Goal: Task Accomplishment & Management: Use online tool/utility

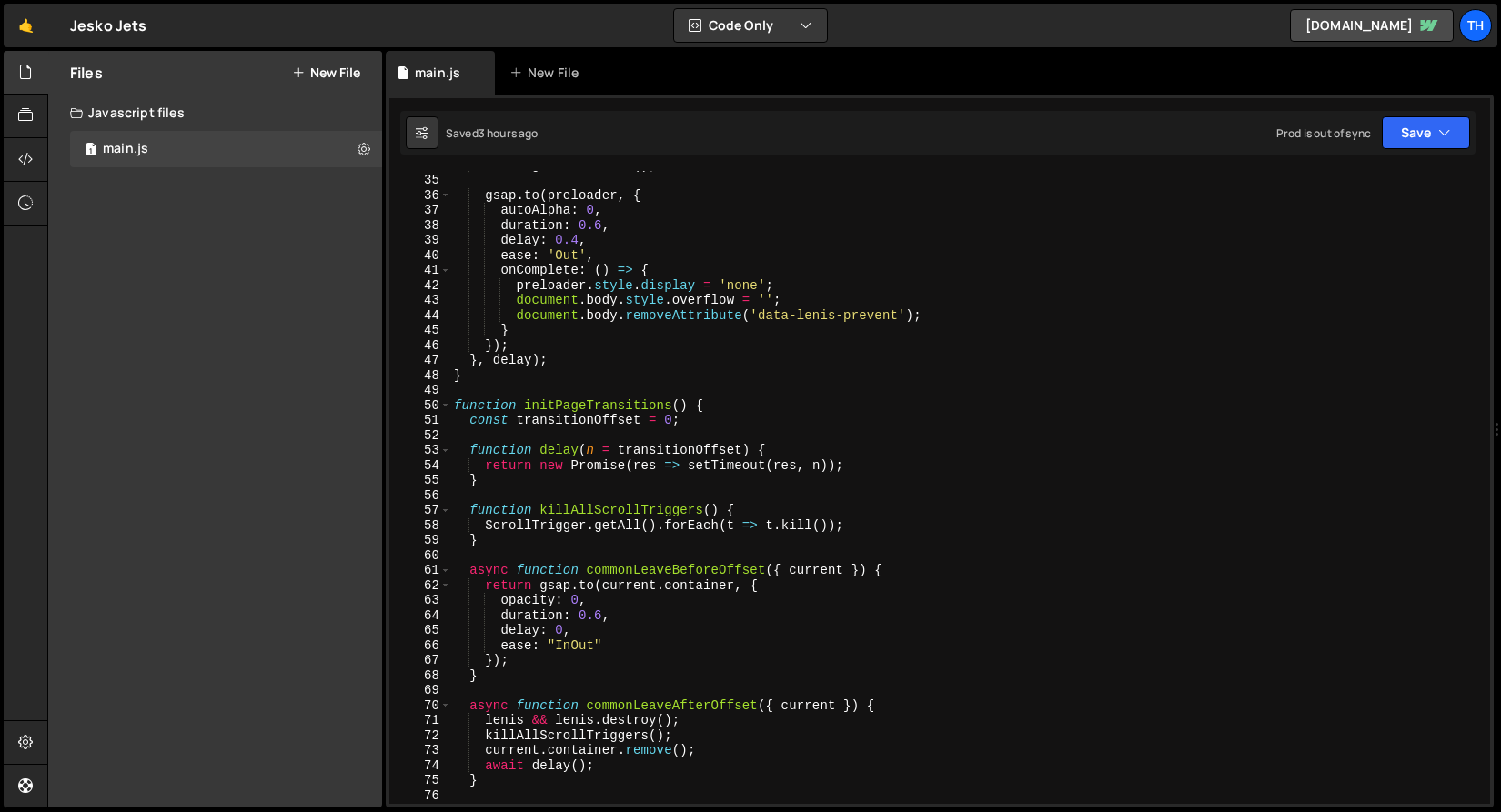
scroll to position [508, 0]
click at [446, 409] on span at bounding box center [445, 406] width 10 height 16
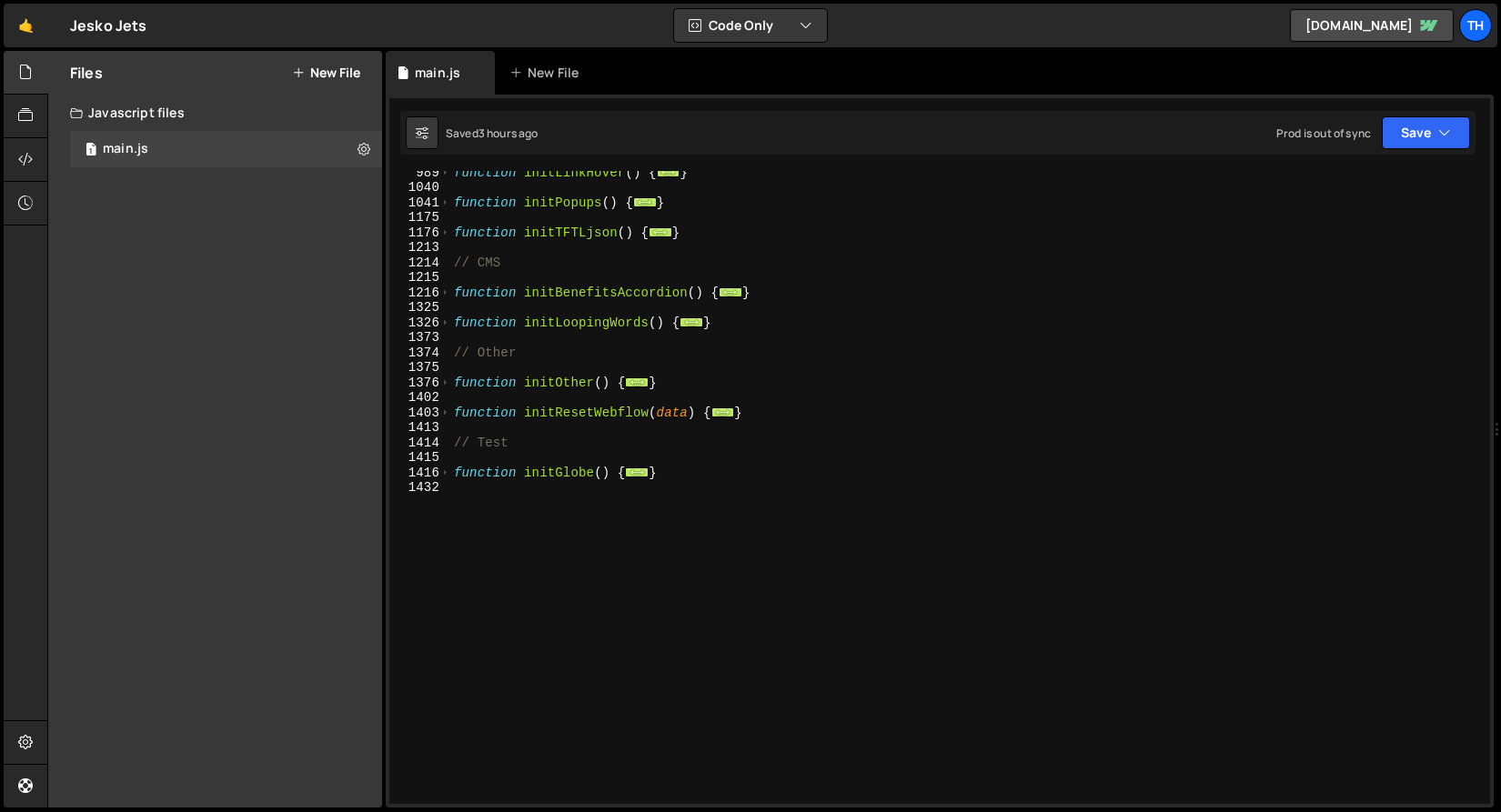
scroll to position [861, 0]
click at [441, 384] on span at bounding box center [445, 384] width 10 height 16
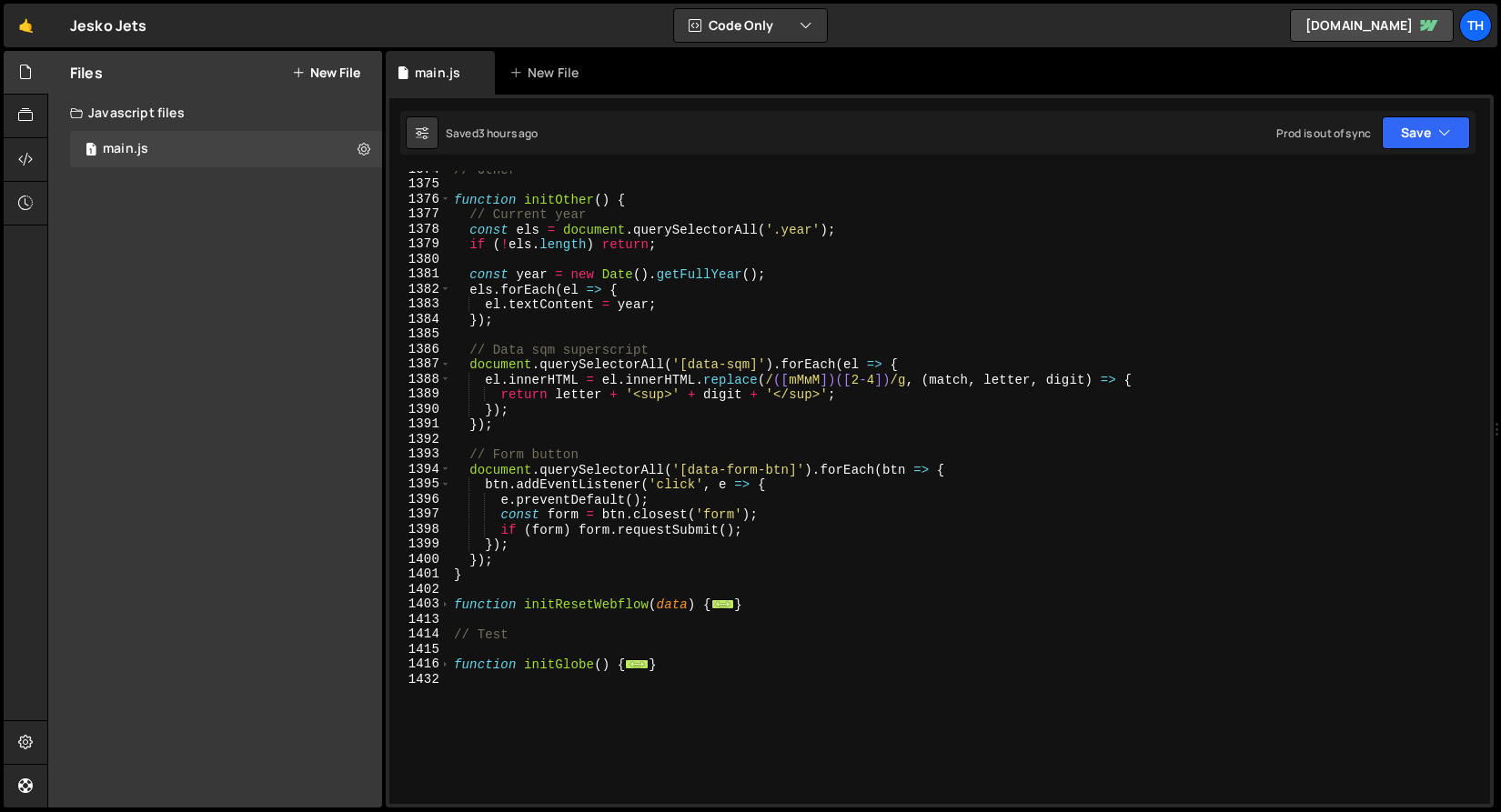
scroll to position [1013, 0]
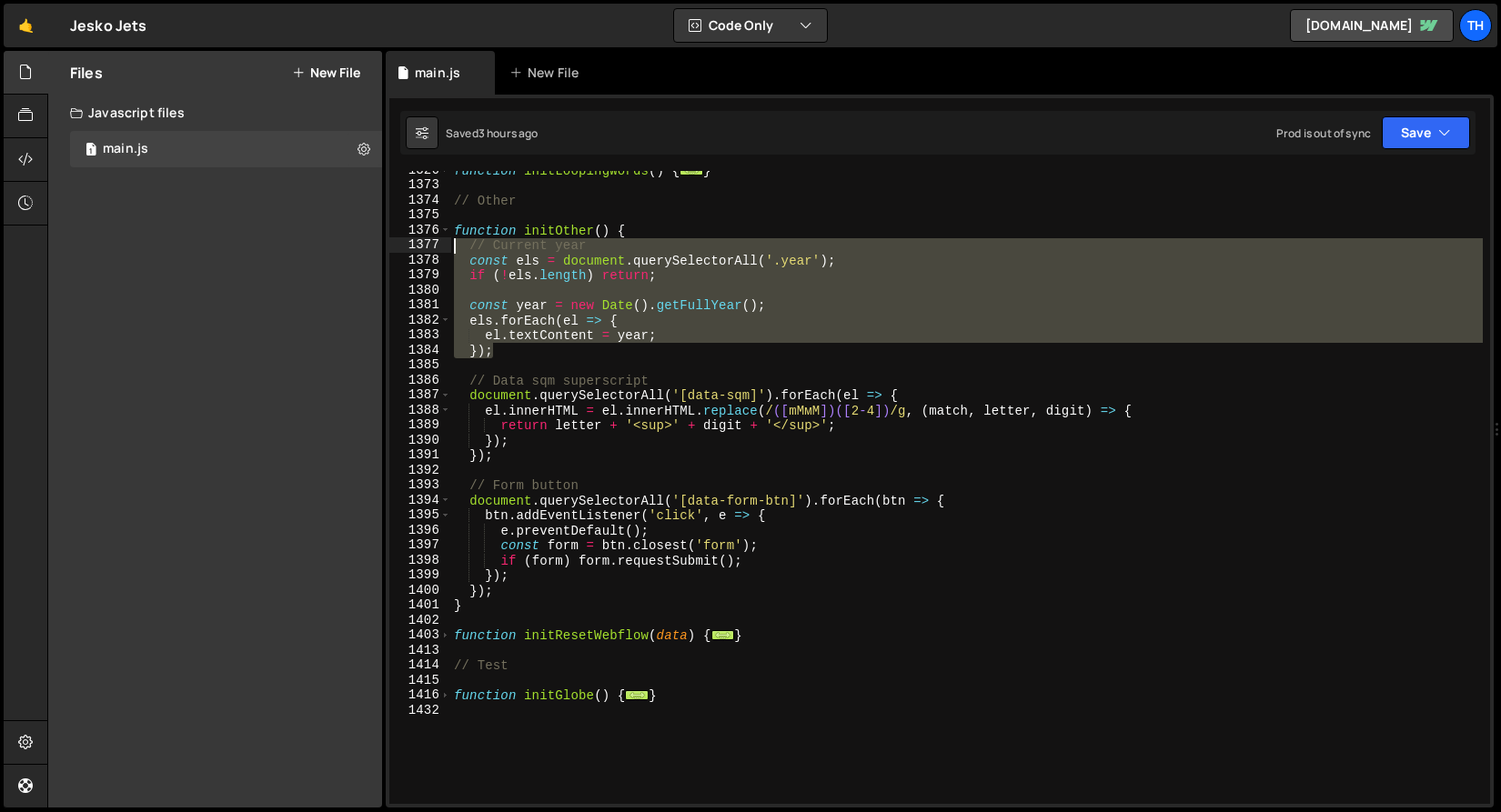
drag, startPoint x: 513, startPoint y: 357, endPoint x: 270, endPoint y: 243, distance: 268.4
click at [270, 243] on div "Files New File Javascript files 1 main.js 0 CSS files Copy share link Edit File…" at bounding box center [774, 429] width 1454 height 758
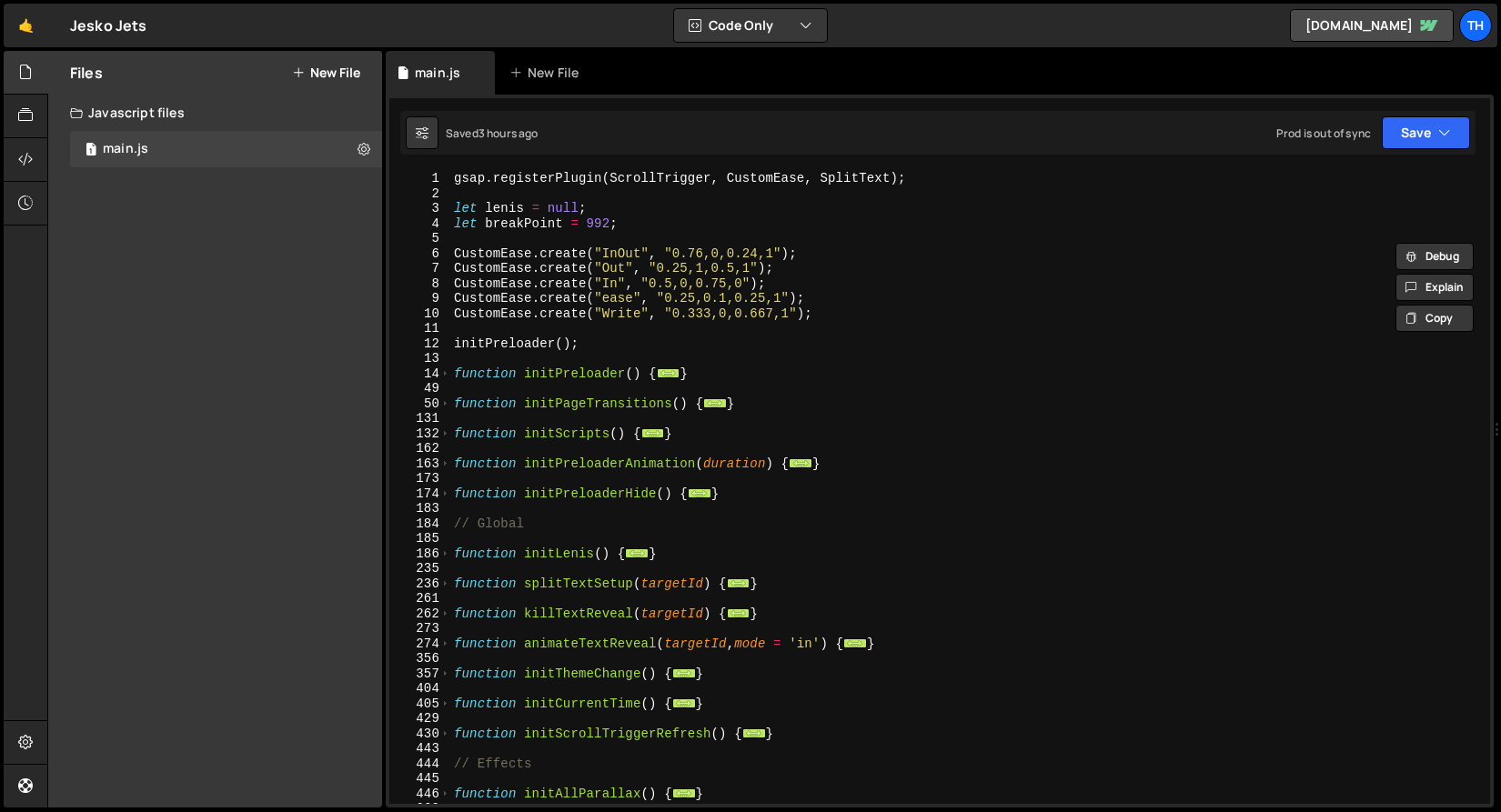
scroll to position [6, 0]
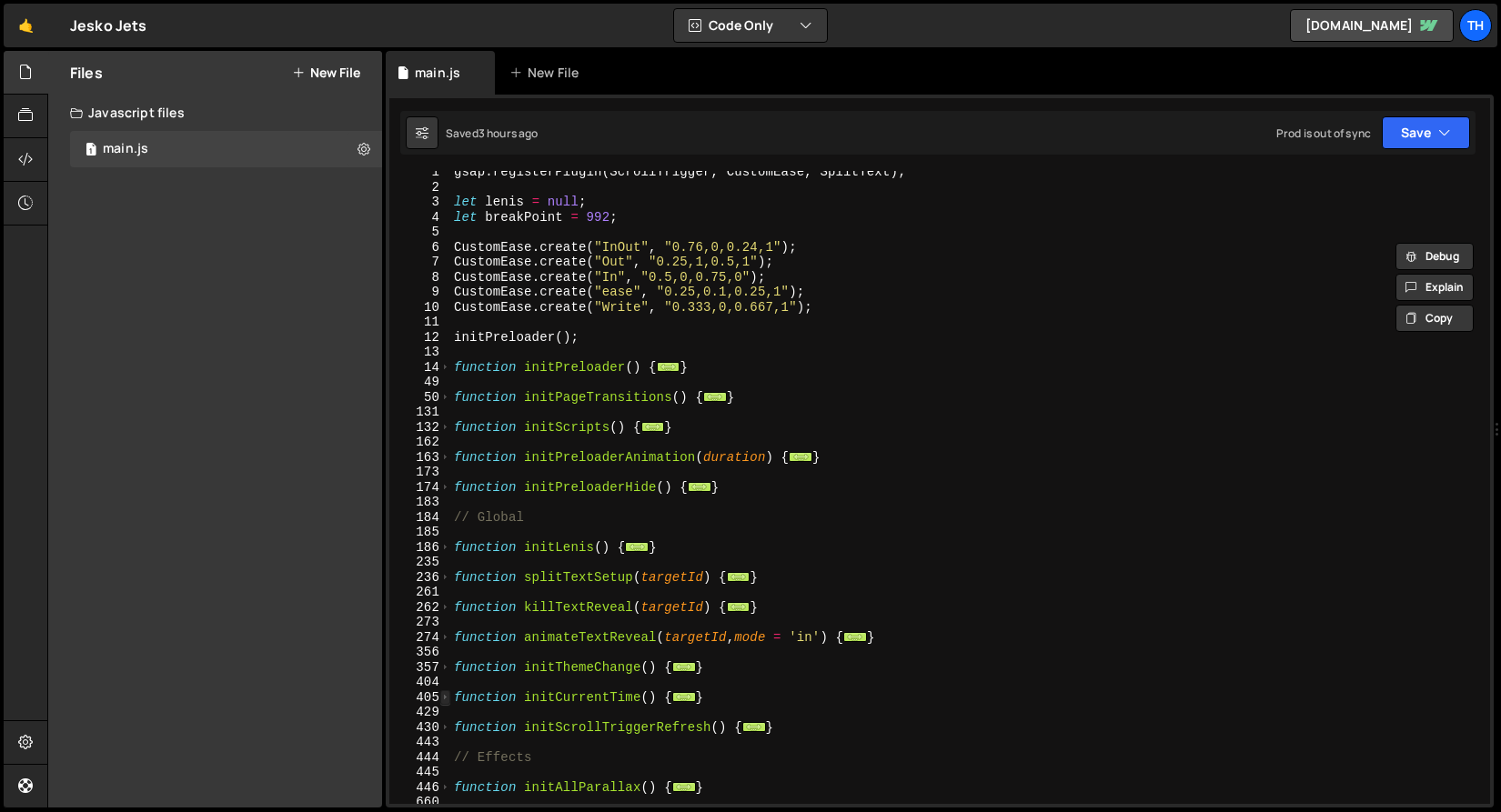
click at [448, 695] on span at bounding box center [445, 698] width 10 height 16
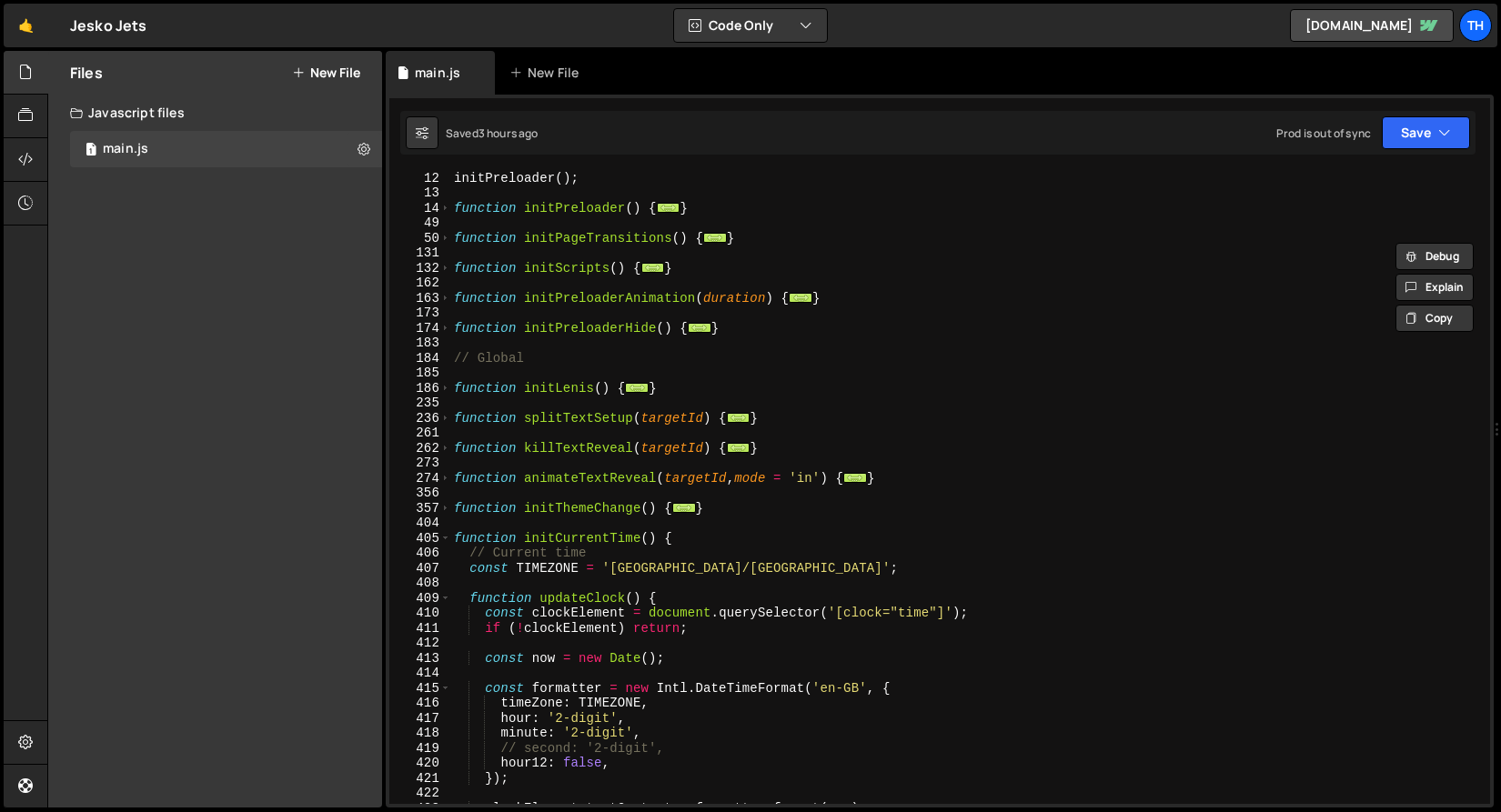
scroll to position [355, 0]
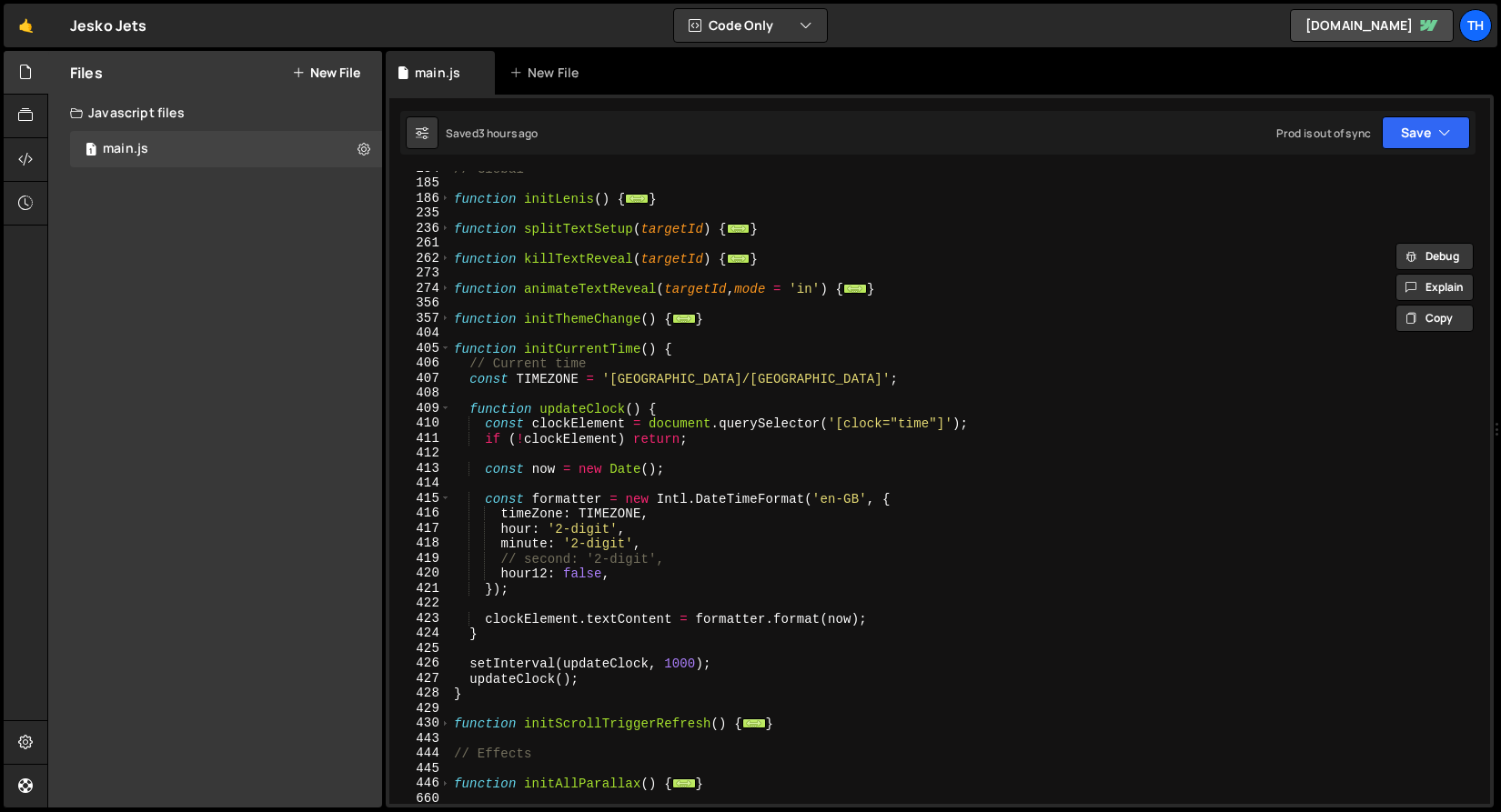
click at [821, 427] on div "// Global function initLenis ( ) { ... } function splitTextSetup ( targetId ) {…" at bounding box center [967, 493] width 1033 height 663
click at [1412, 108] on div "const clockElement = document.querySelectorAll('[clock="time"]'); 184 185 186 2…" at bounding box center [940, 451] width 1108 height 713
click at [1418, 128] on button "Save" at bounding box center [1426, 133] width 88 height 33
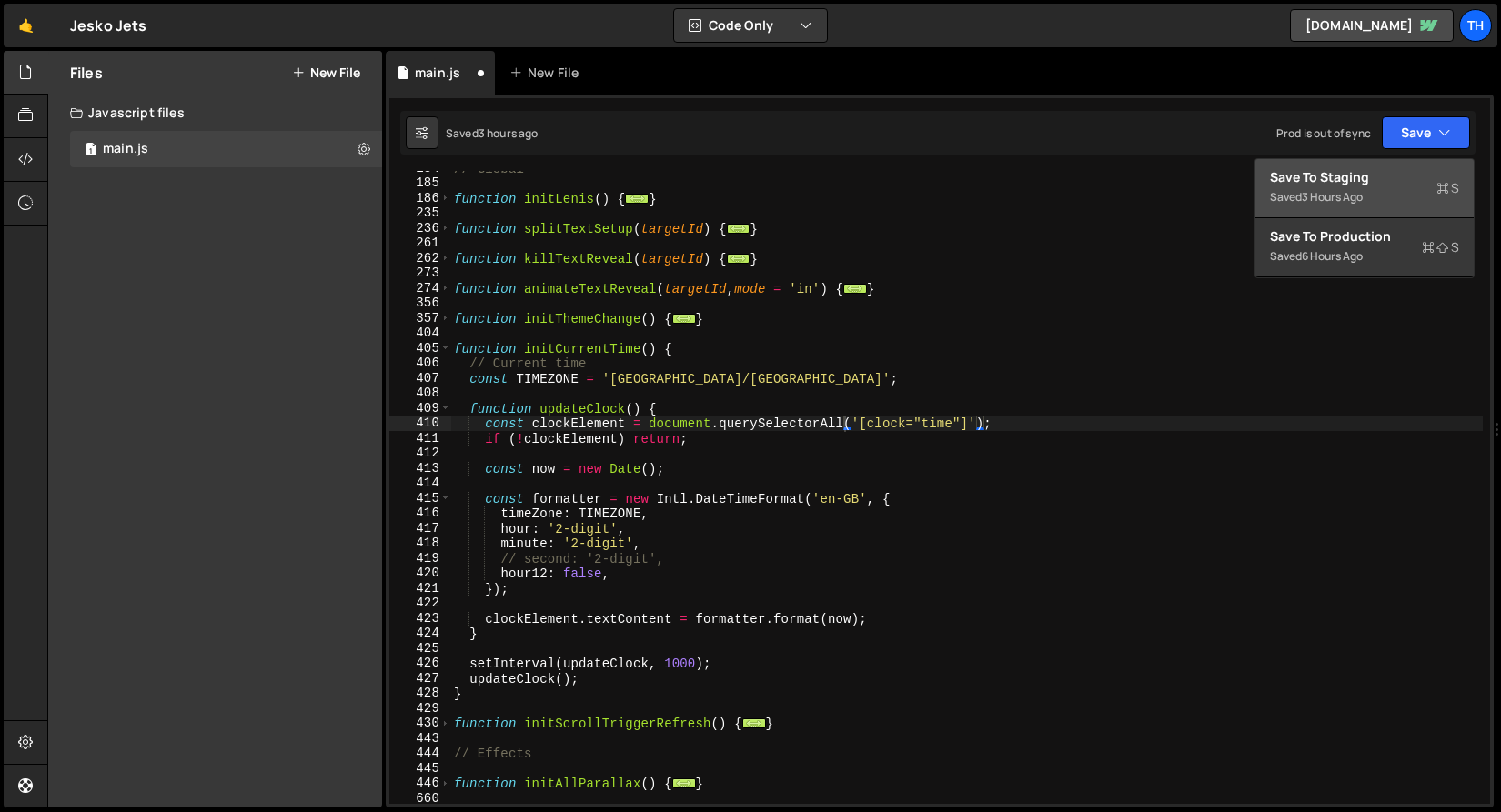
click at [1407, 172] on div "Save to Staging S" at bounding box center [1364, 177] width 189 height 18
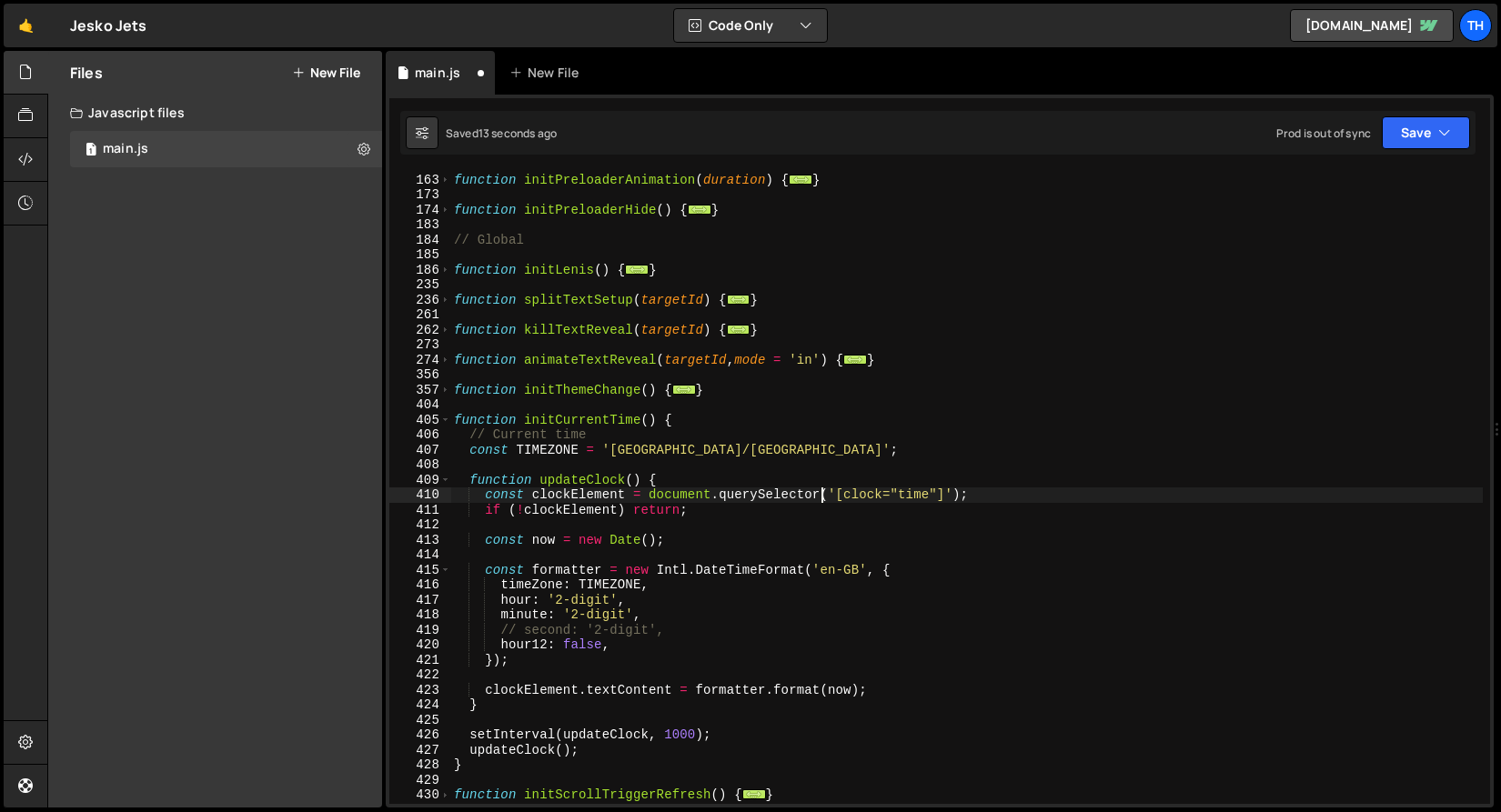
scroll to position [284, 0]
click at [481, 768] on div "function initPreloaderAnimation ( duration ) { ... } function initPreloaderHide…" at bounding box center [967, 489] width 1033 height 663
click at [494, 756] on div "function initPreloaderAnimation ( duration ) { ... } function initPreloaderHide…" at bounding box center [967, 489] width 1033 height 663
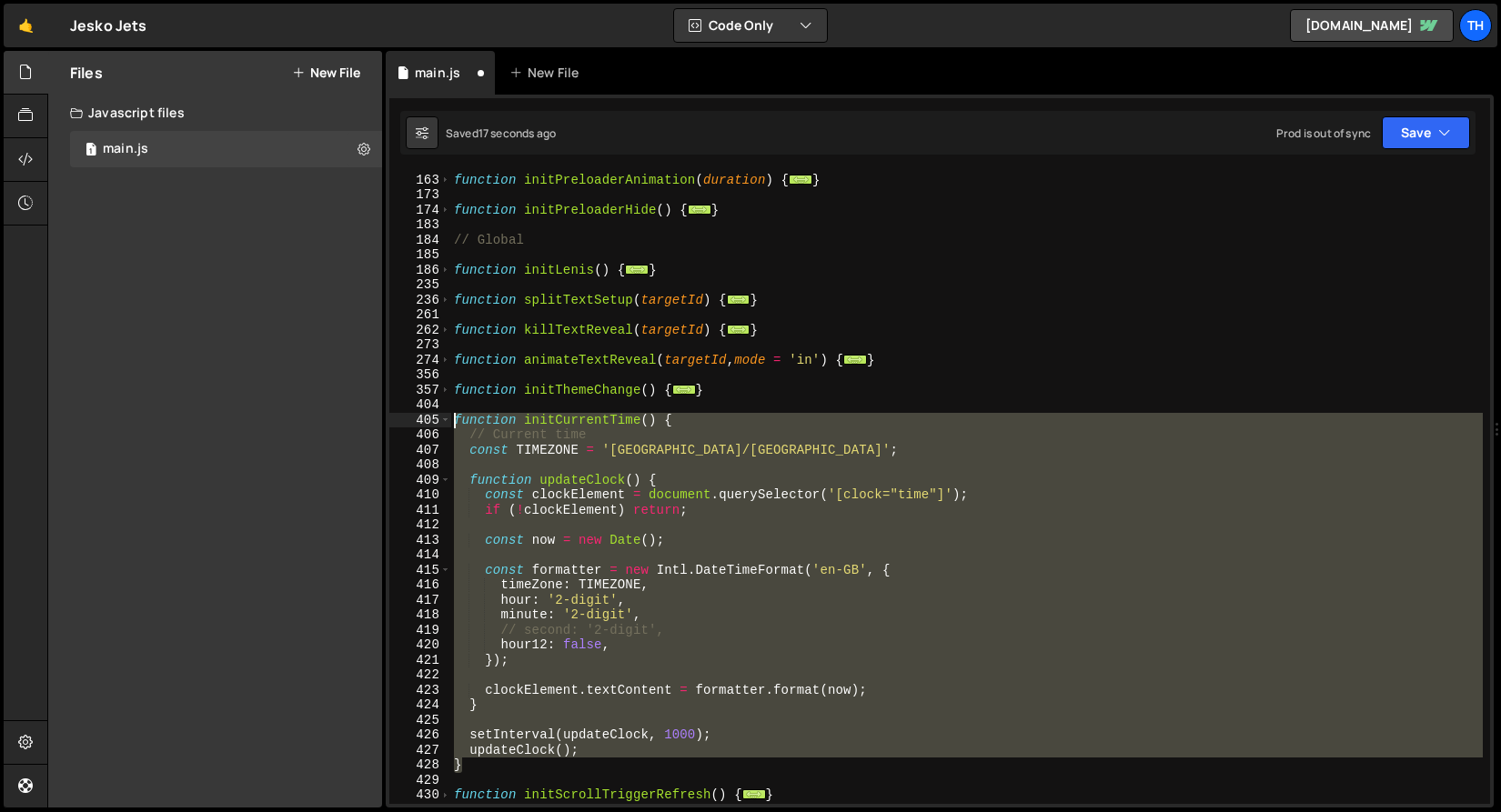
drag, startPoint x: 492, startPoint y: 769, endPoint x: 300, endPoint y: 417, distance: 401.0
click at [300, 417] on div "Files New File Javascript files 1 main.js 0 CSS files Copy share link Edit File…" at bounding box center [774, 429] width 1454 height 758
paste textarea "}"
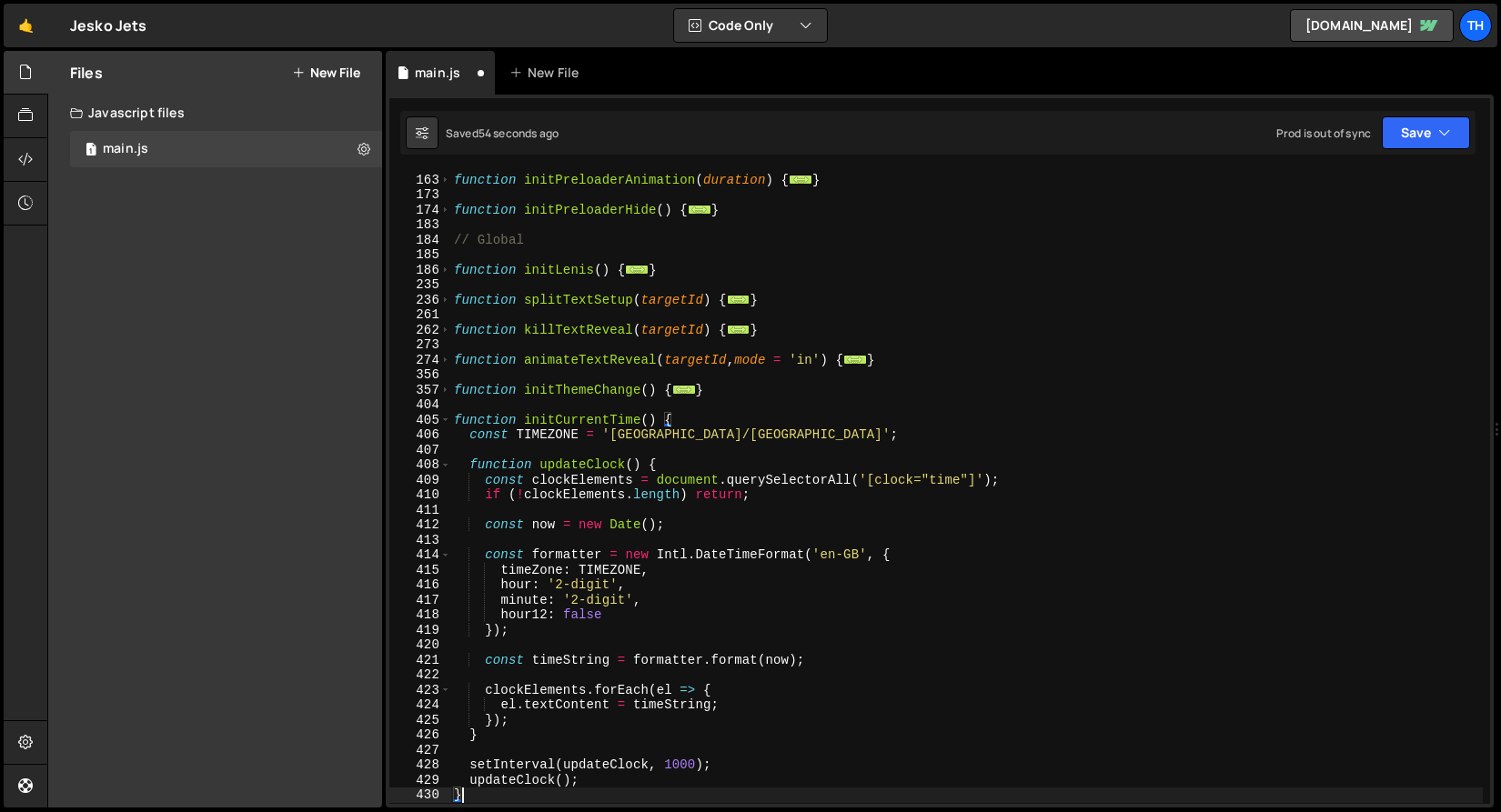
type textarea "updateClock(); }"
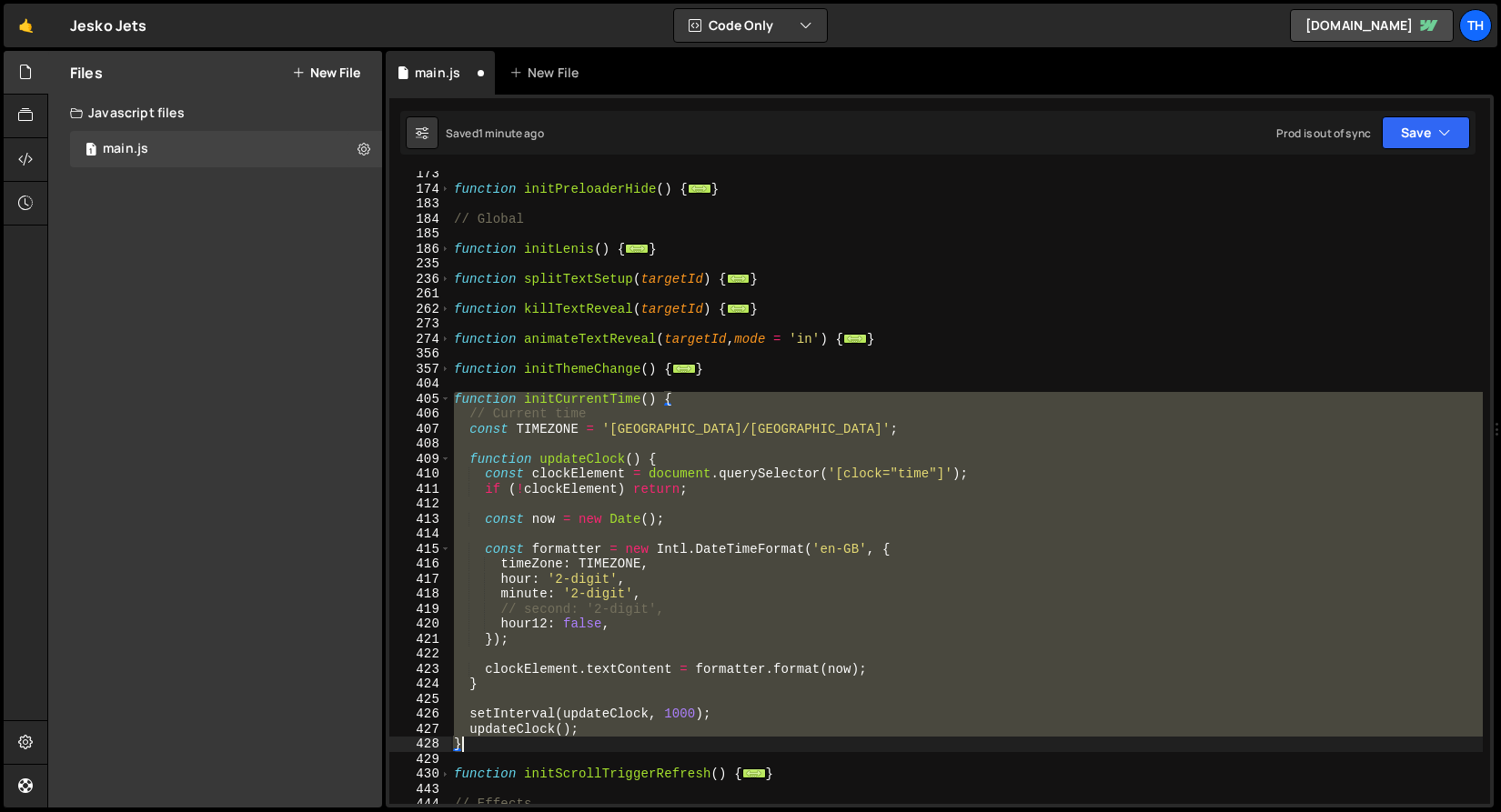
scroll to position [305, 0]
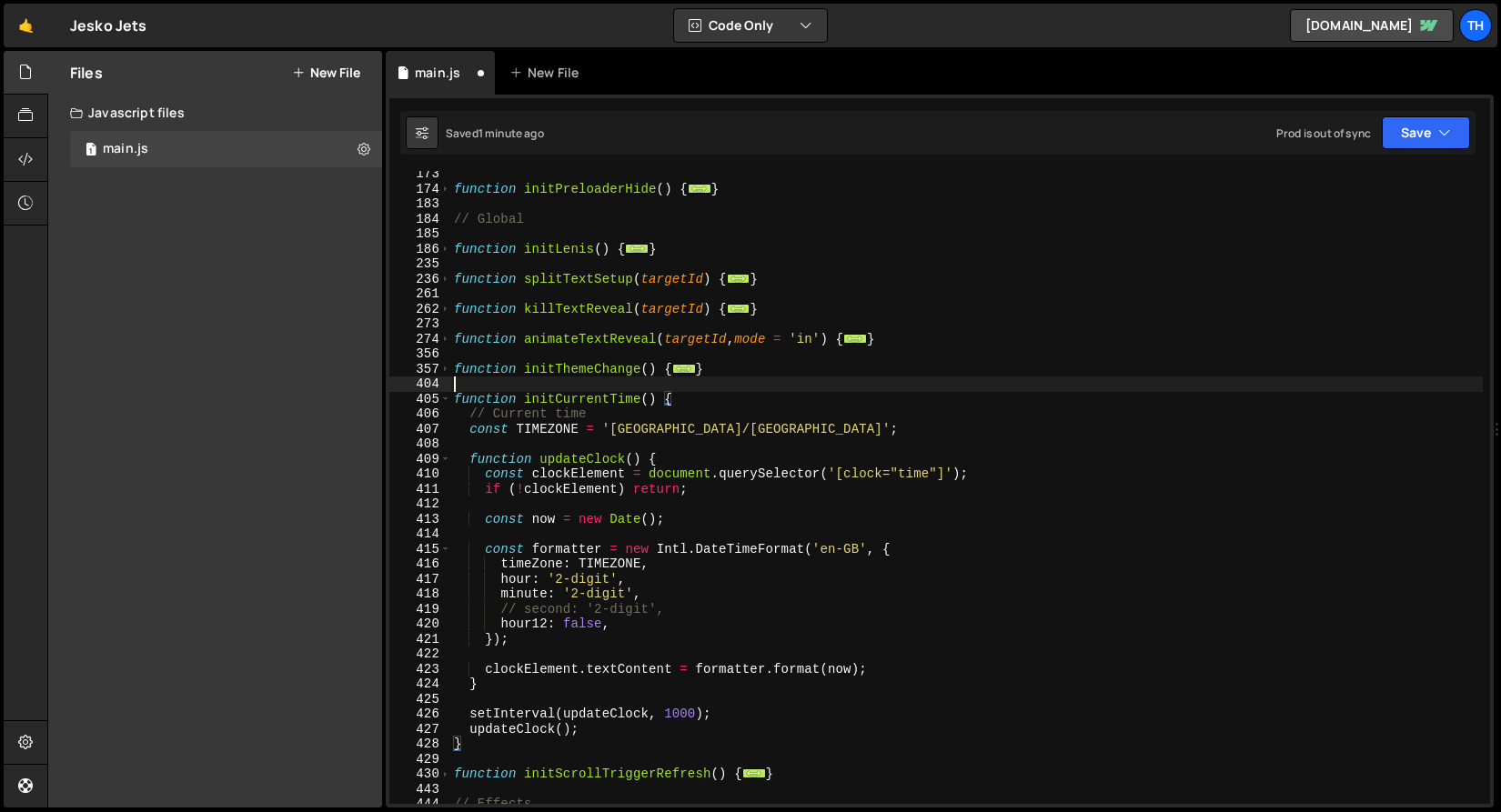
click at [533, 387] on div "function initPreloaderHide ( ) { ... } // Global function initLenis ( ) { ... }…" at bounding box center [967, 497] width 1033 height 663
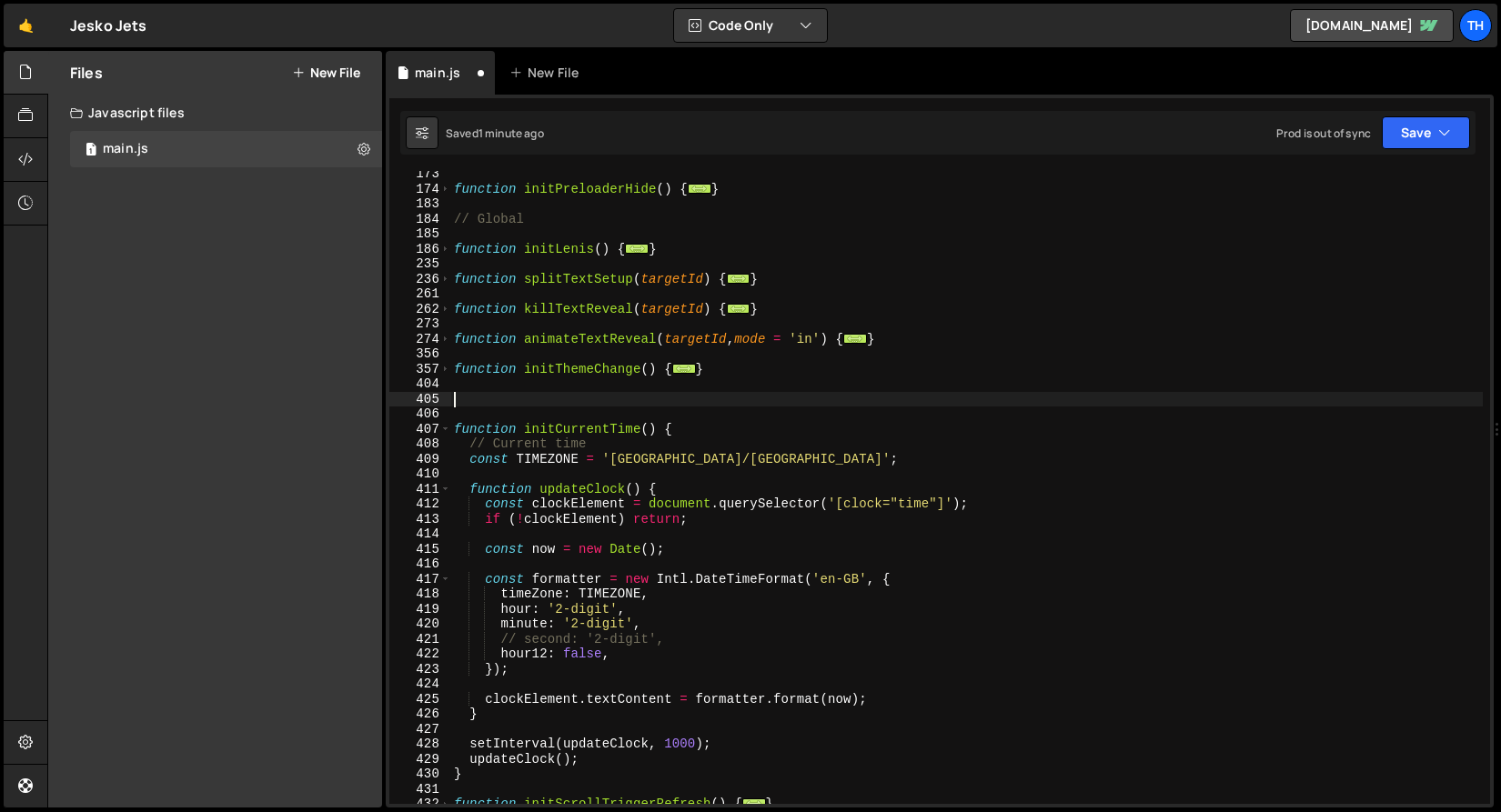
paste textarea "}"
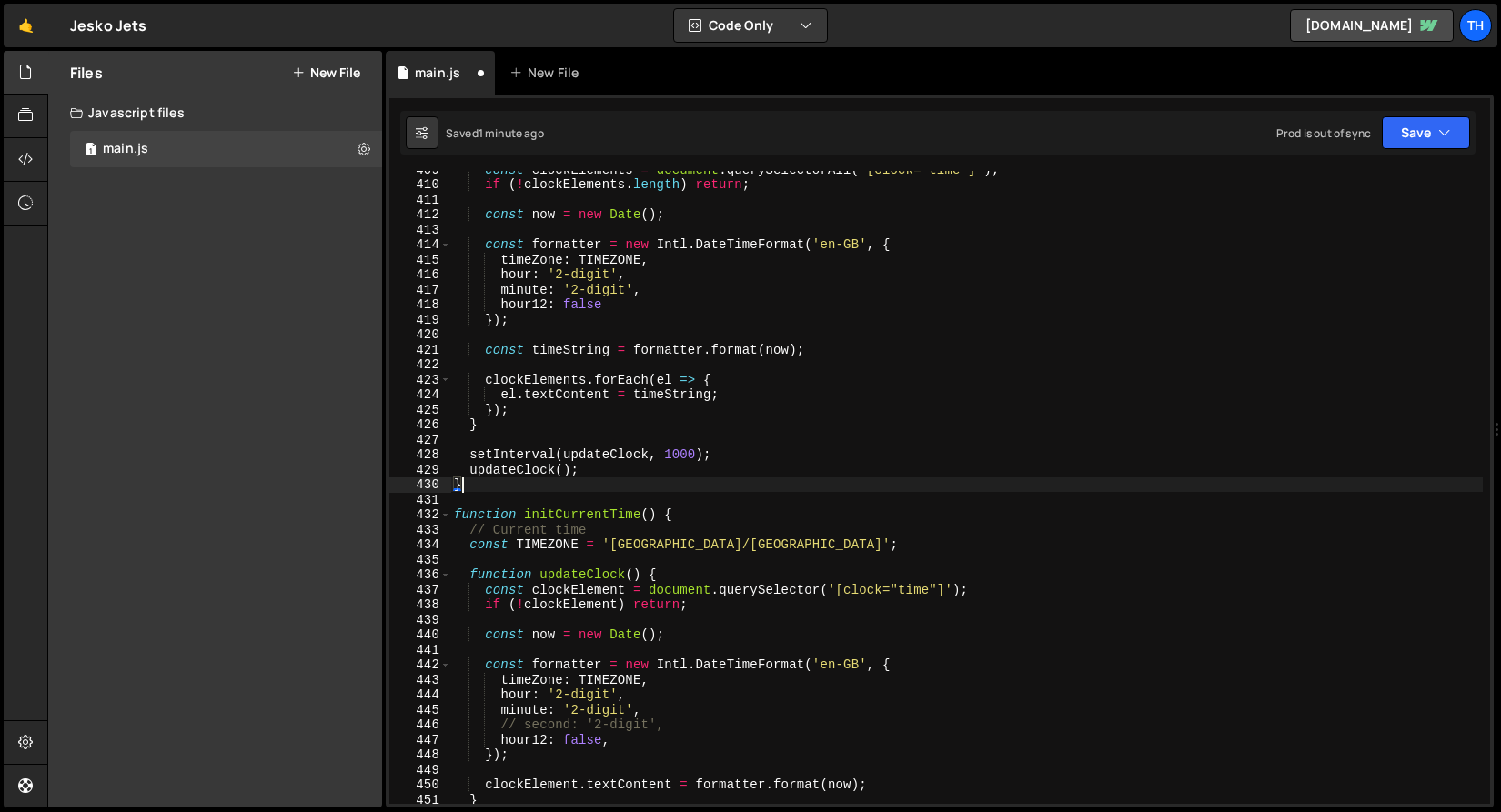
scroll to position [593, 0]
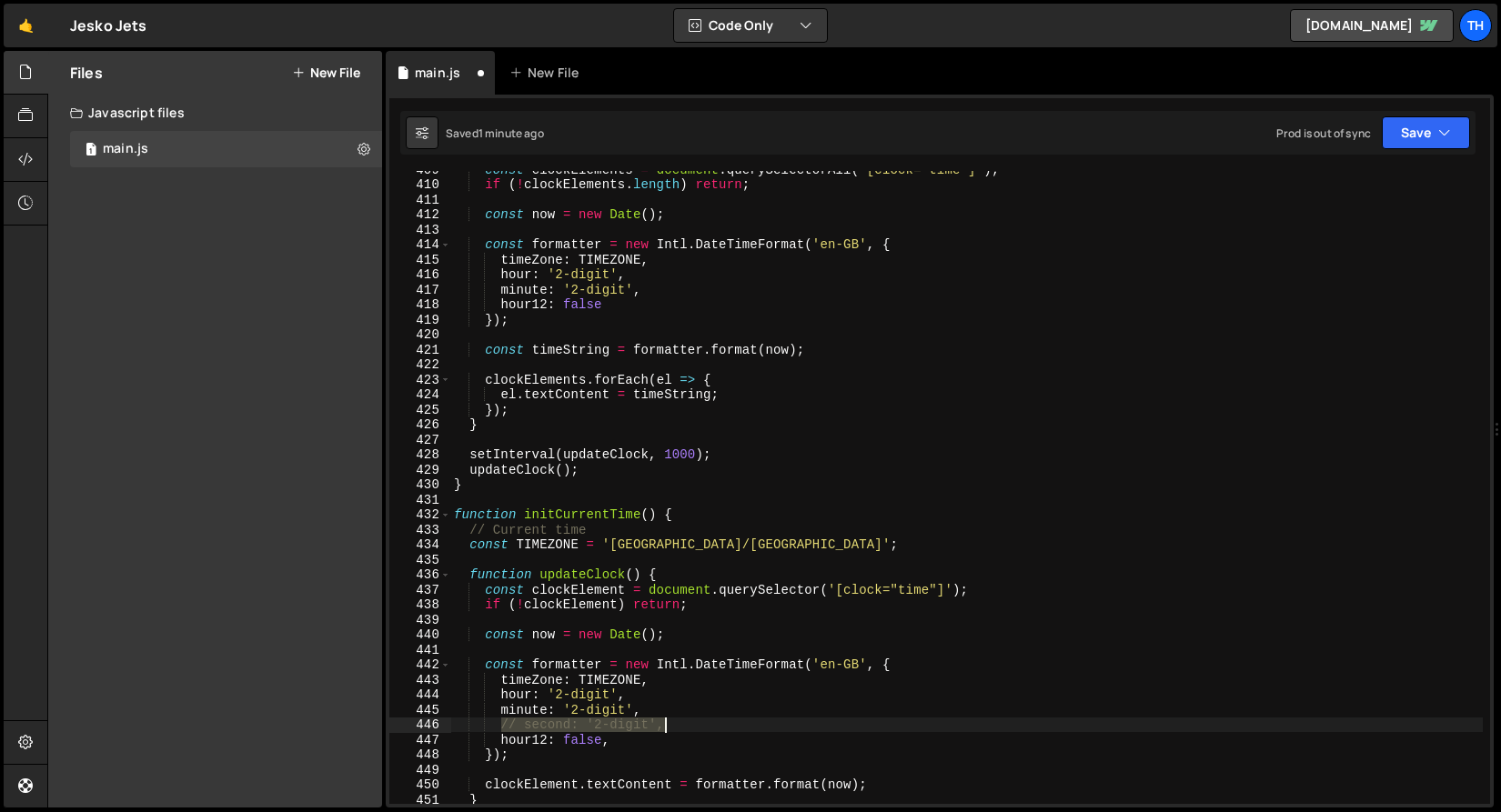
drag, startPoint x: 504, startPoint y: 723, endPoint x: 688, endPoint y: 719, distance: 184.0
click at [688, 719] on div "const clockElements = document . querySelectorAll ( '[clock="time"]' ) ; if ( !…" at bounding box center [967, 494] width 1033 height 663
click at [661, 293] on div "const clockElements = document . querySelectorAll ( '[clock="time"]' ) ; if ( !…" at bounding box center [967, 494] width 1033 height 663
type textarea "minute: '2-digit',"
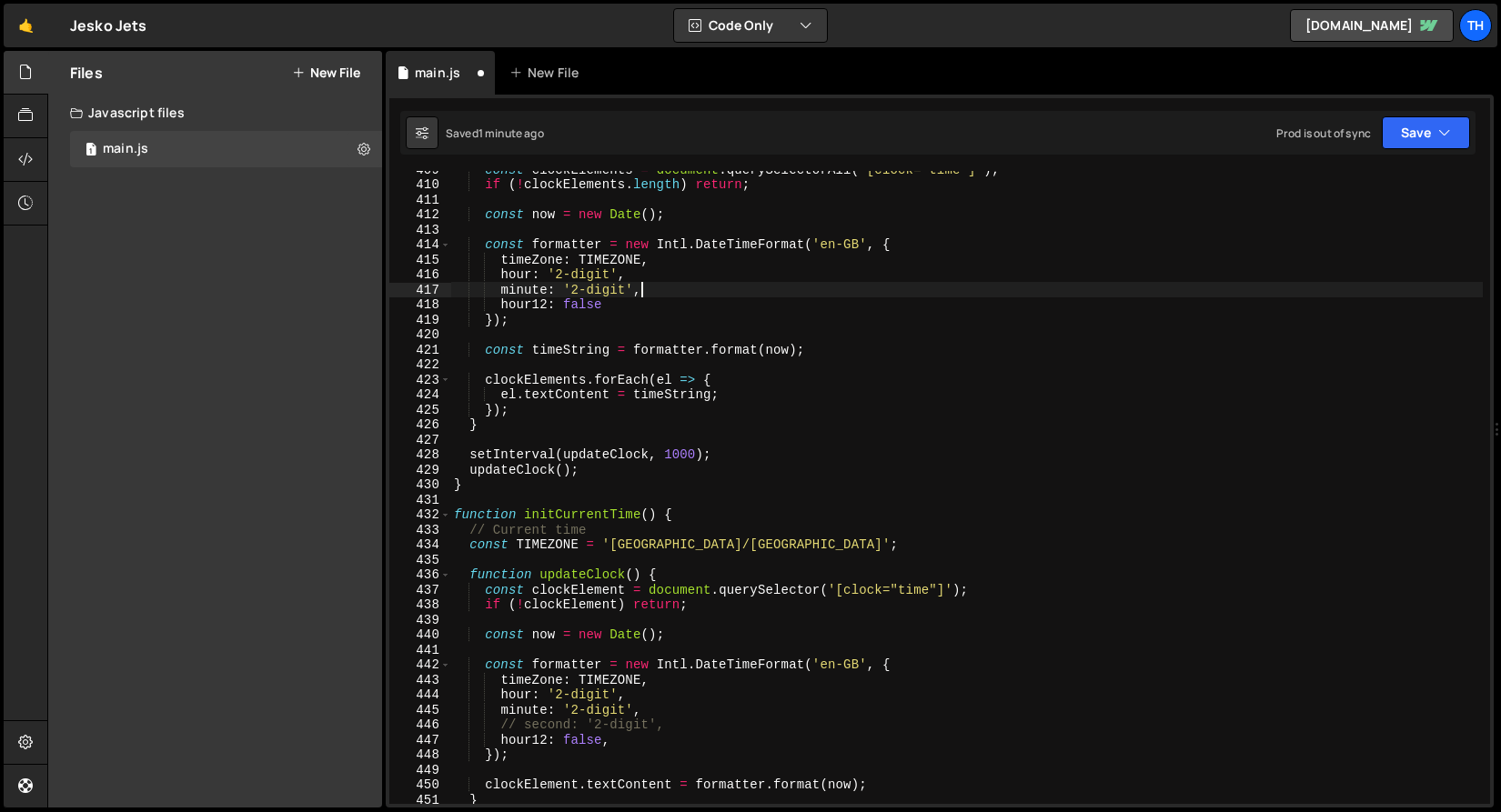
scroll to position [0, 2]
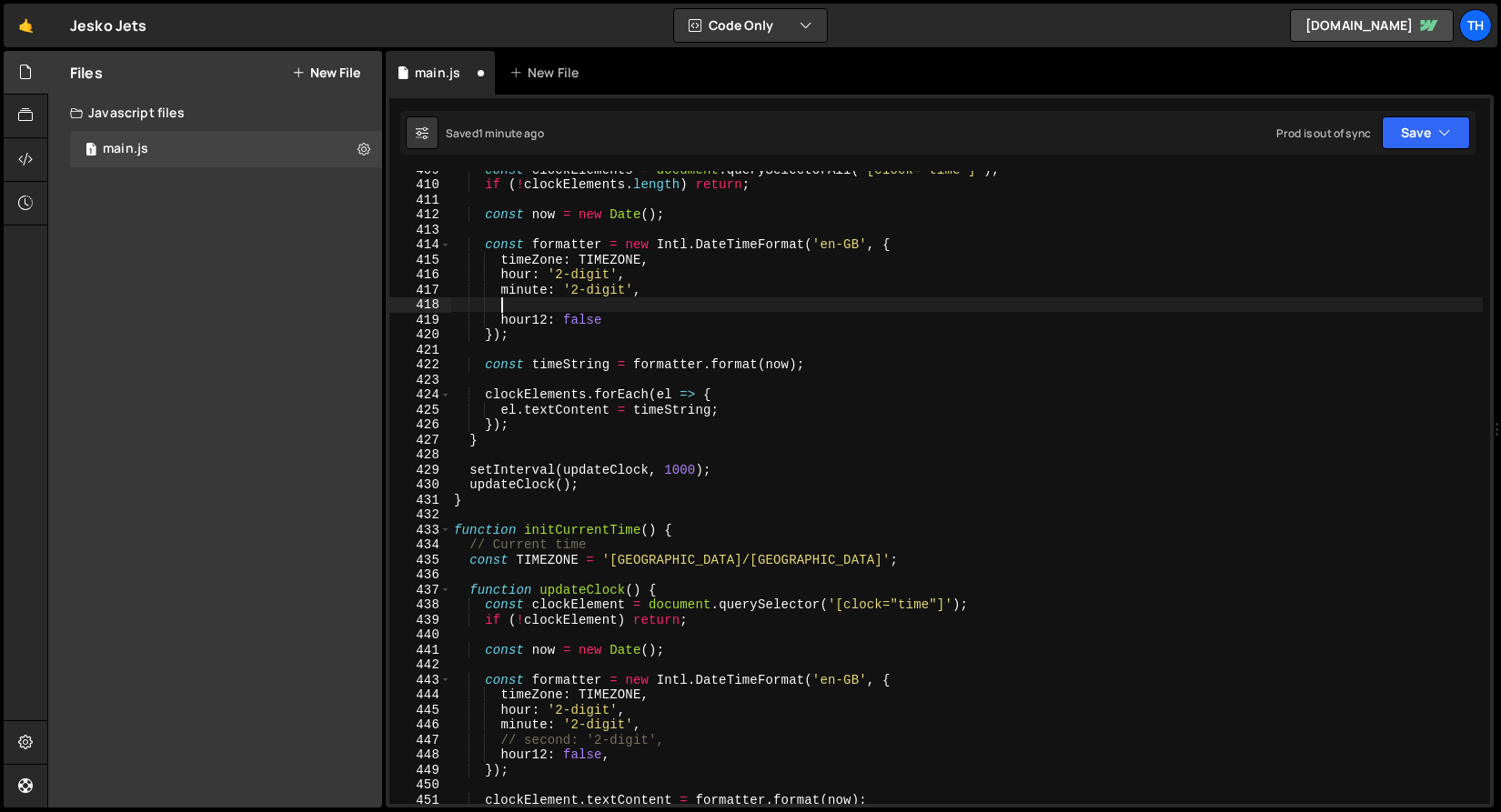
paste textarea "// second: '2-digit',"
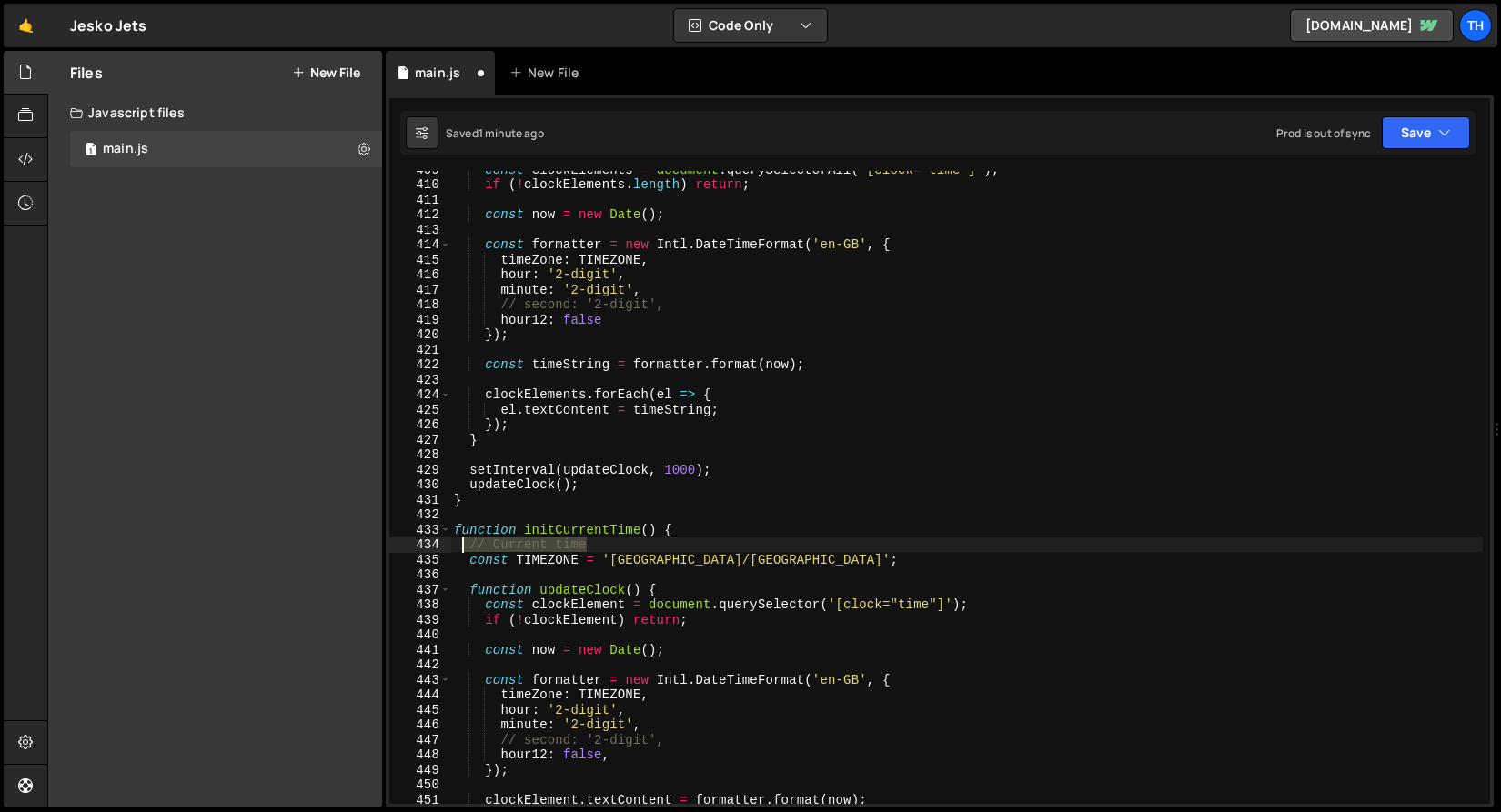
drag, startPoint x: 605, startPoint y: 542, endPoint x: 465, endPoint y: 550, distance: 140.2
click at [465, 550] on div "const clockElements = document . querySelectorAll ( '[clock="time"]' ) ; if ( !…" at bounding box center [967, 494] width 1033 height 663
type textarea "// Current time"
click at [482, 551] on div "const clockElements = document . querySelectorAll ( '[clock="time"]' ) ; if ( !…" at bounding box center [967, 494] width 1033 height 663
drag, startPoint x: 515, startPoint y: 546, endPoint x: 611, endPoint y: 537, distance: 96.4
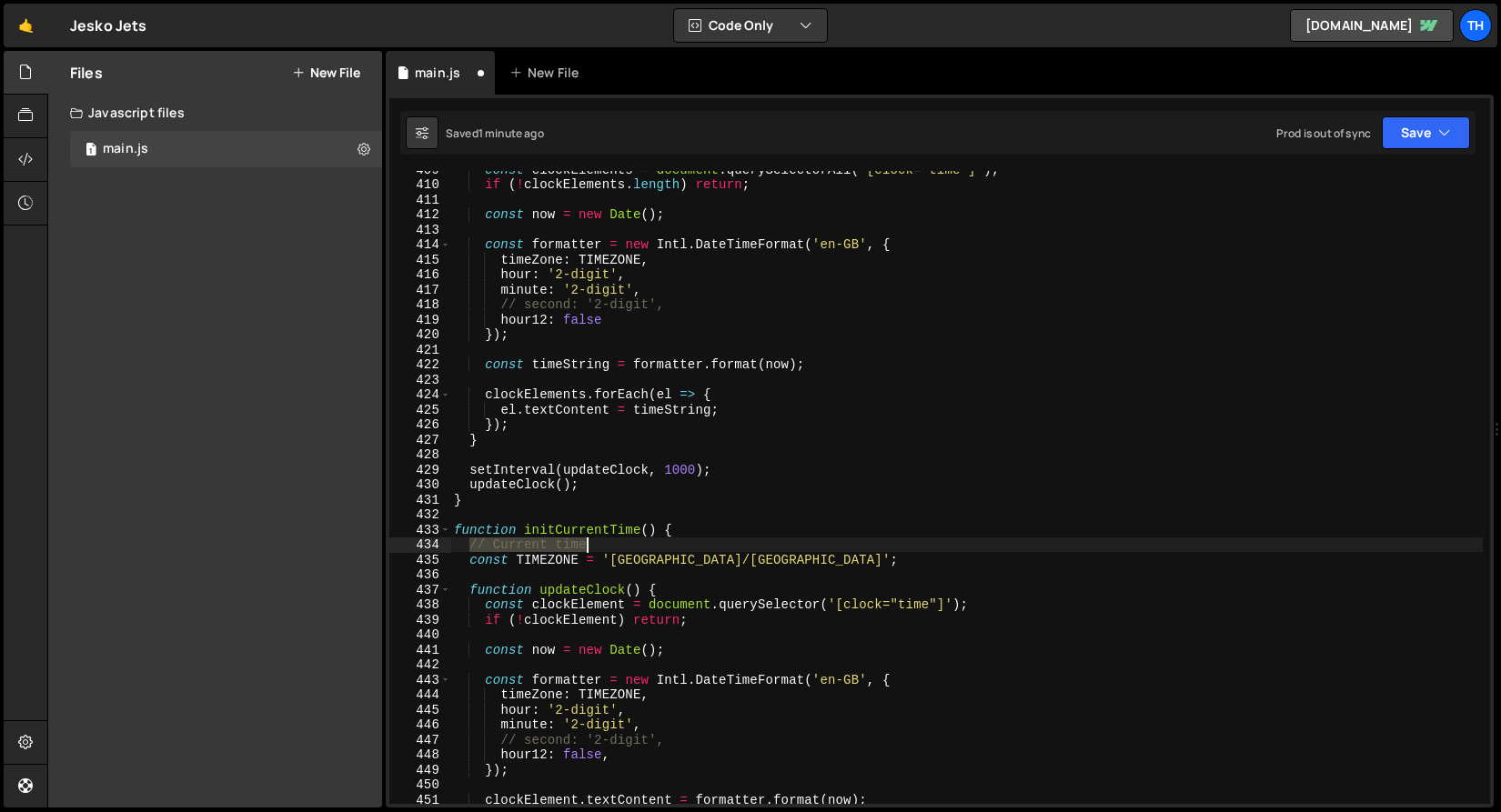
click at [611, 537] on div "const clockElements = document . querySelectorAll ( '[clock="time"]' ) ; if ( !…" at bounding box center [967, 494] width 1033 height 663
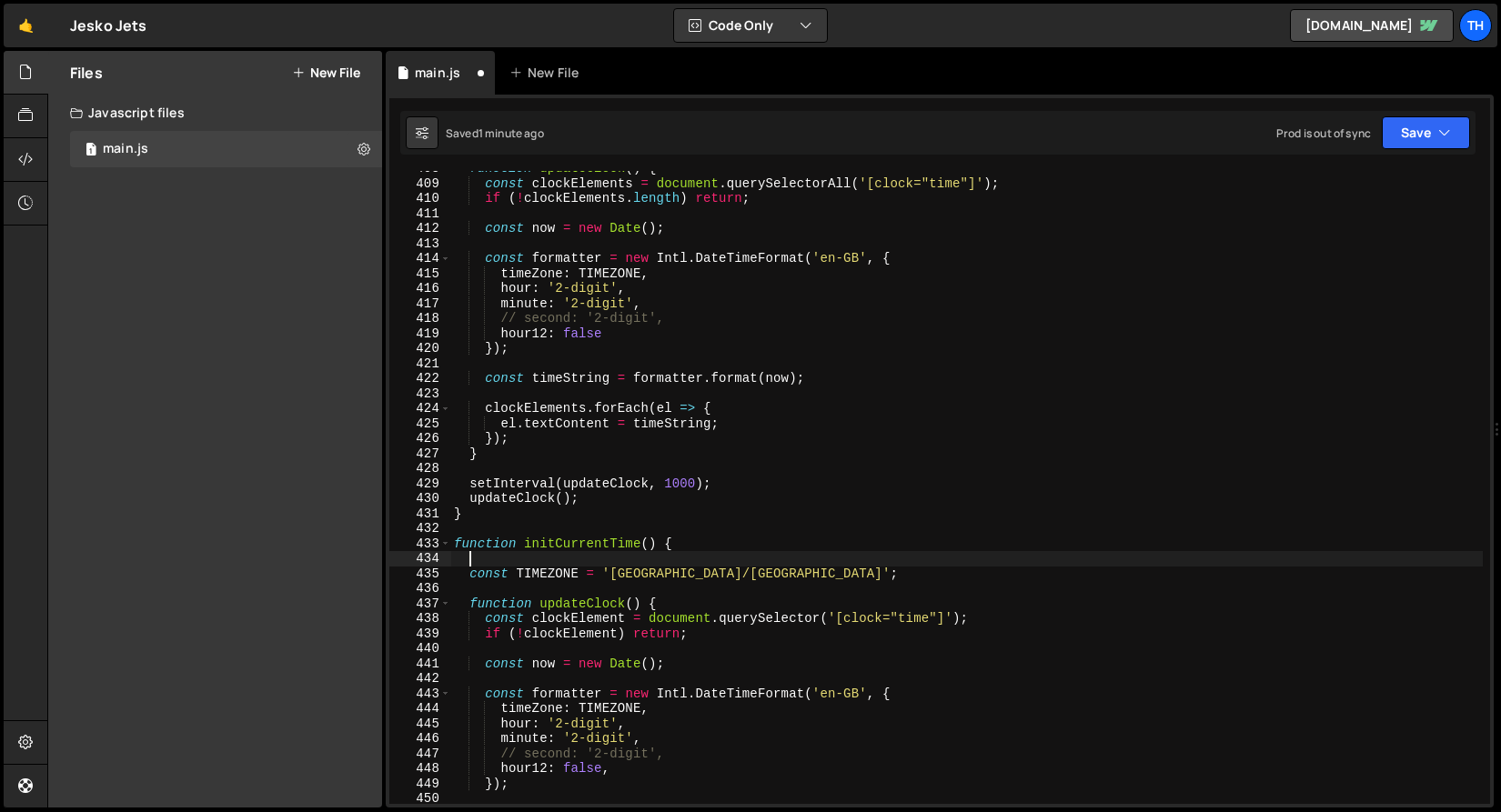
scroll to position [439, 0]
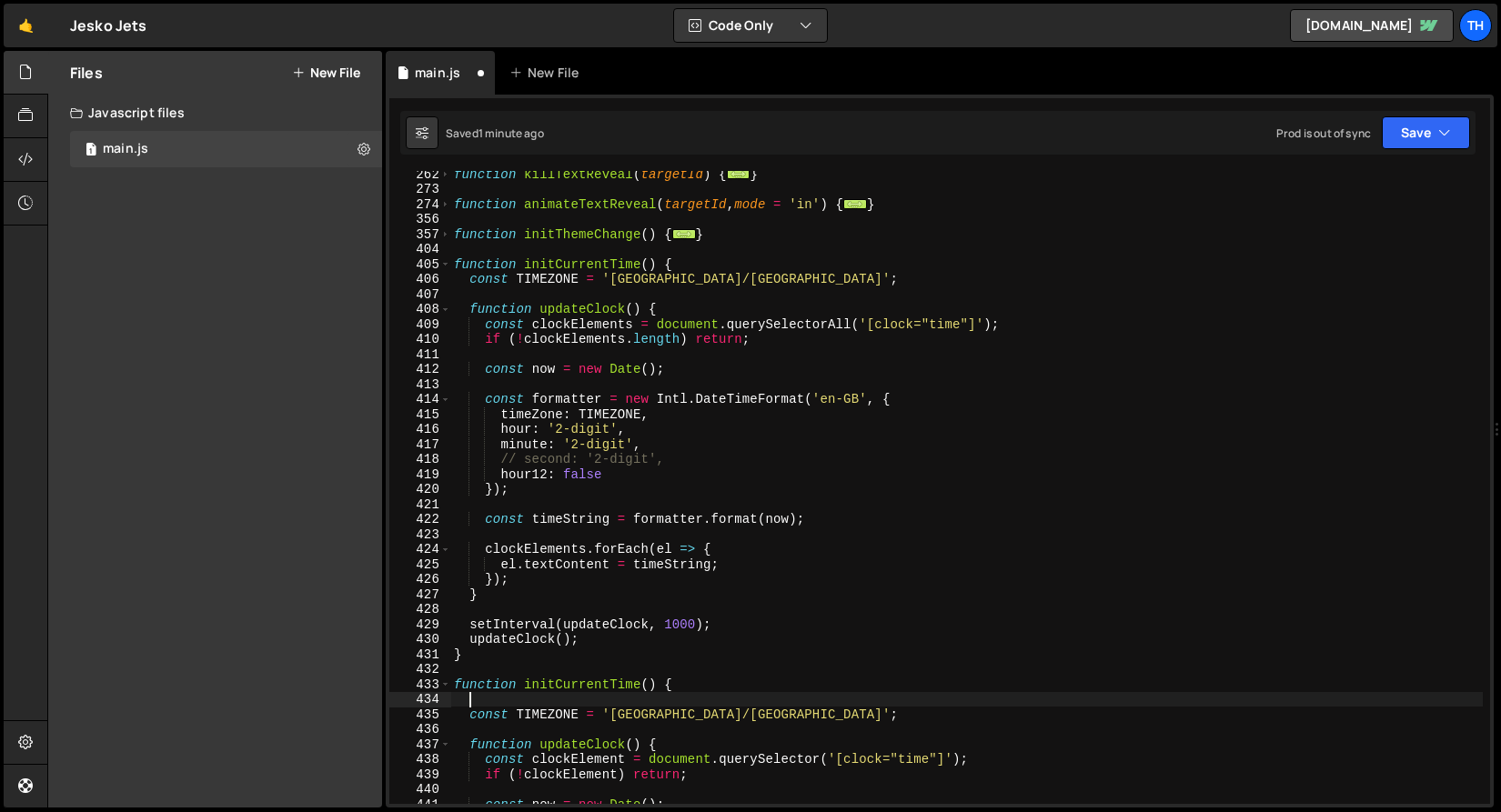
click at [700, 262] on div "function killTextReveal ( targetId ) { ... } function animateTextReveal ( targe…" at bounding box center [967, 497] width 1033 height 663
type textarea "function initCurrentTime() {"
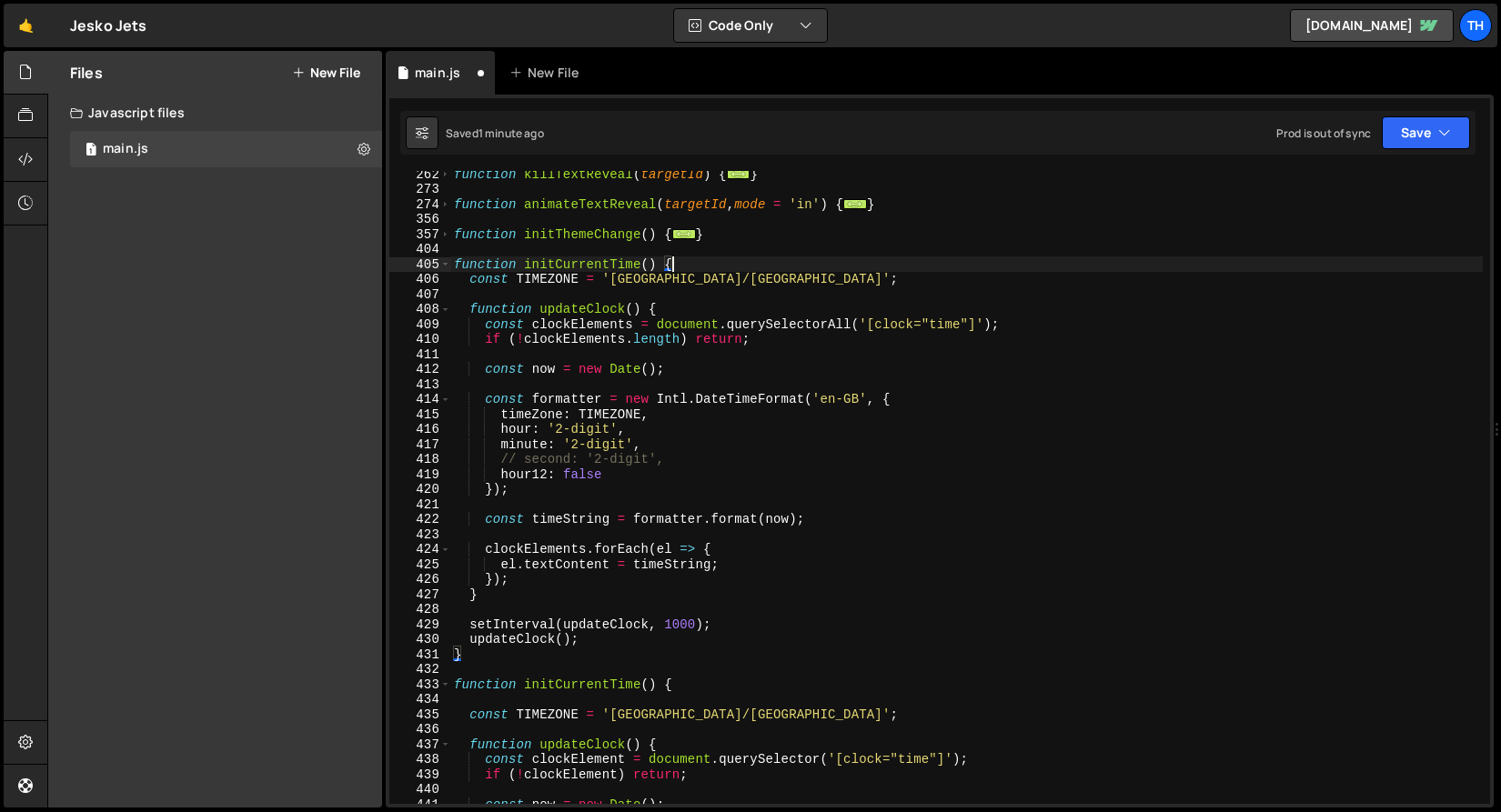
paste textarea "// Current time"
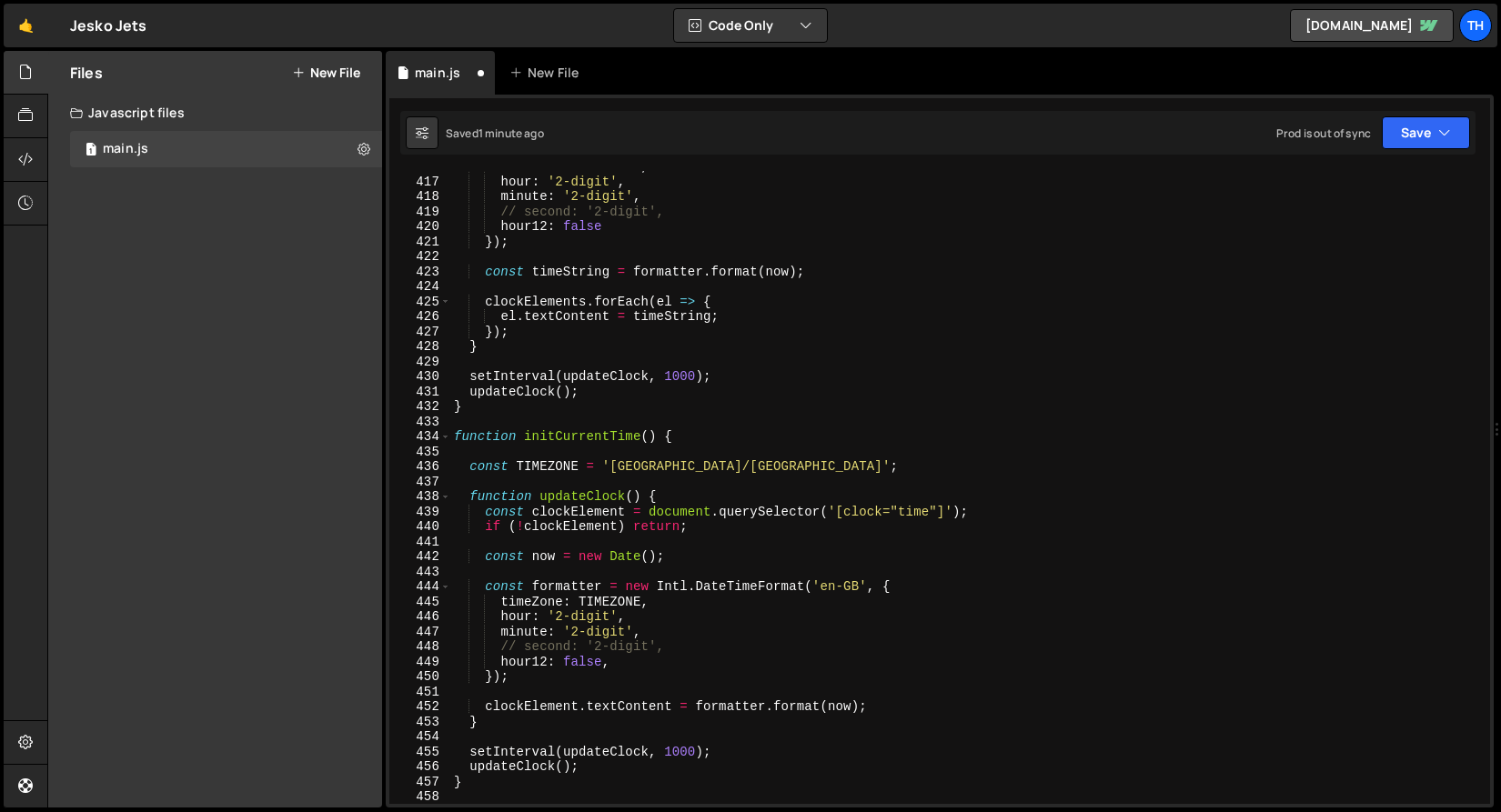
scroll to position [702, 0]
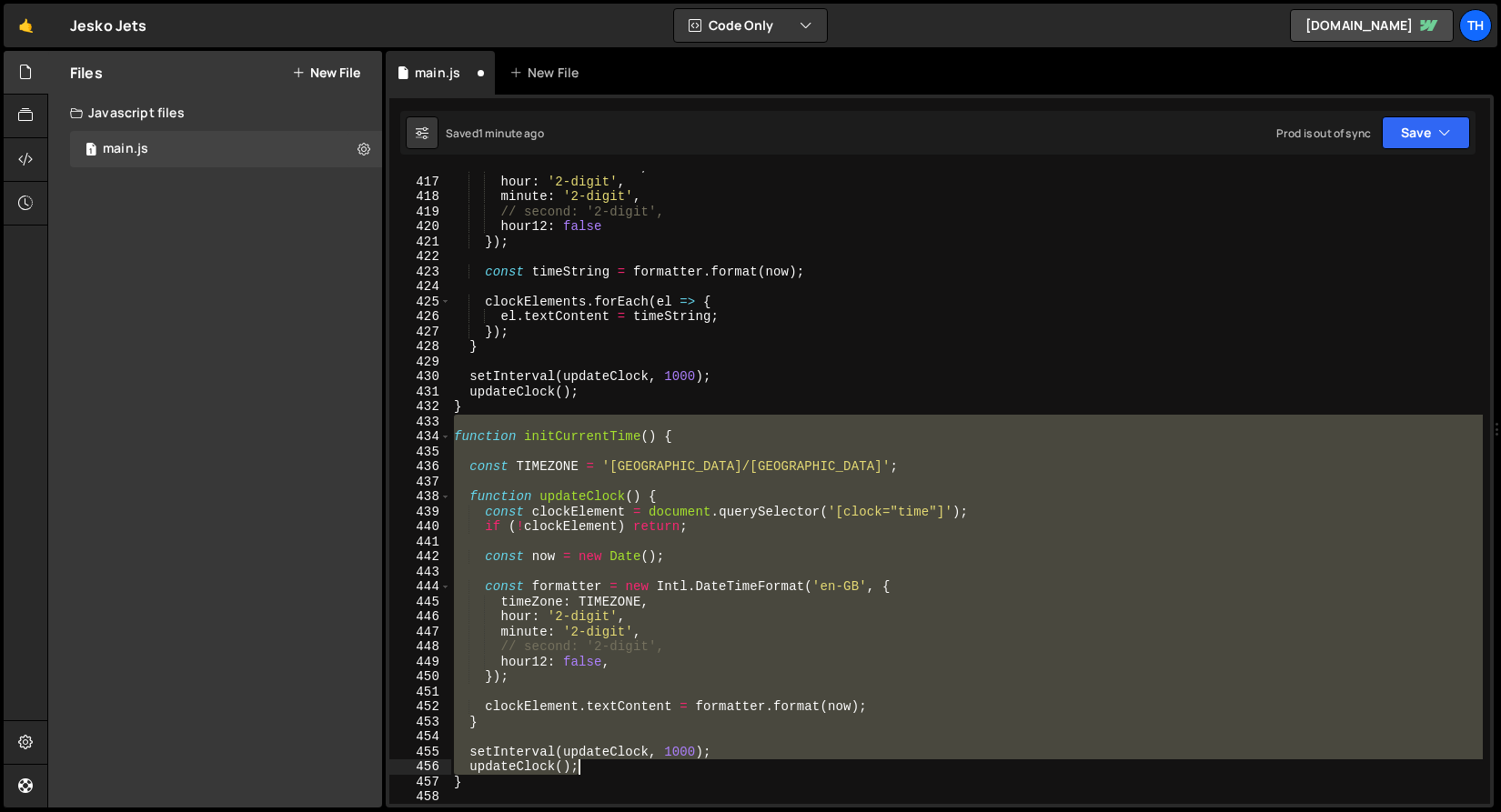
drag, startPoint x: 562, startPoint y: 416, endPoint x: 675, endPoint y: 773, distance: 374.5
click at [675, 773] on div "timeZone : TIMEZONE , hour : '2-digit' , minute : '2-digit' , // second: '2-dig…" at bounding box center [967, 491] width 1033 height 663
type textarea "setInterval(updateClock, 1000); updateClock();"
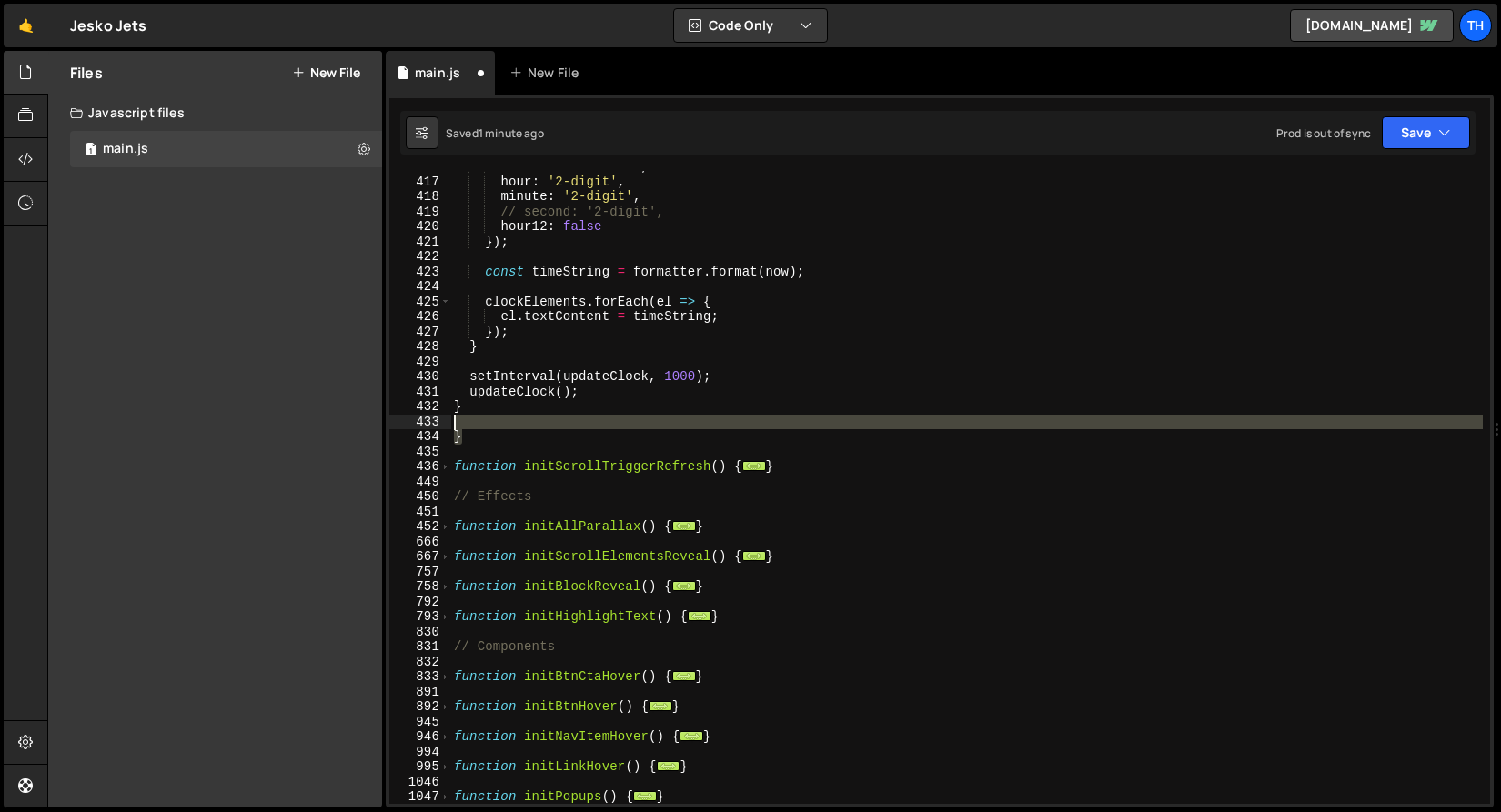
drag, startPoint x: 514, startPoint y: 443, endPoint x: 462, endPoint y: 422, distance: 56.1
click at [462, 422] on div "timeZone : TIMEZONE , hour : '2-digit' , minute : '2-digit' , // second: '2-dig…" at bounding box center [967, 491] width 1033 height 663
type textarea "}"
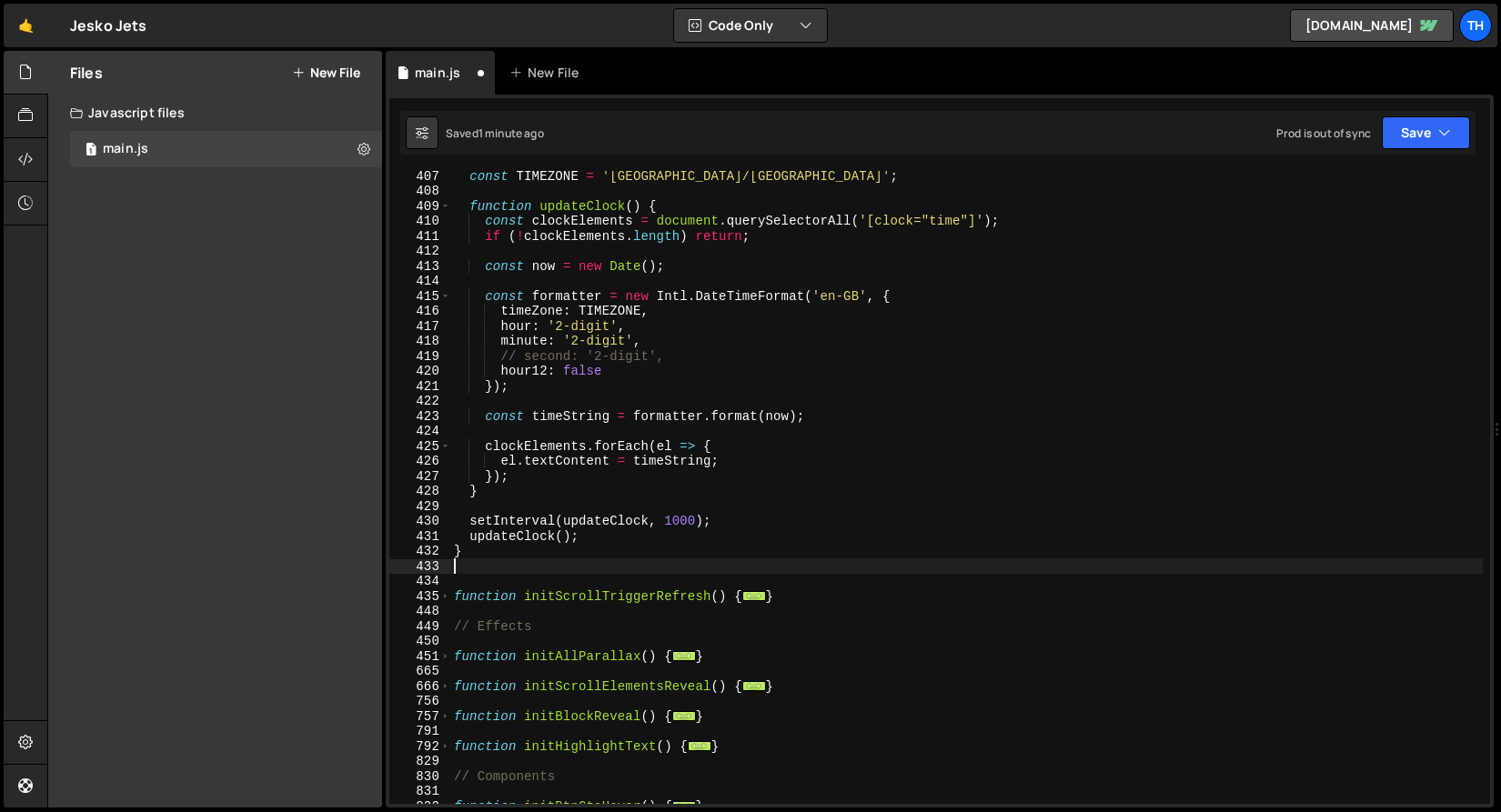
scroll to position [400, 0]
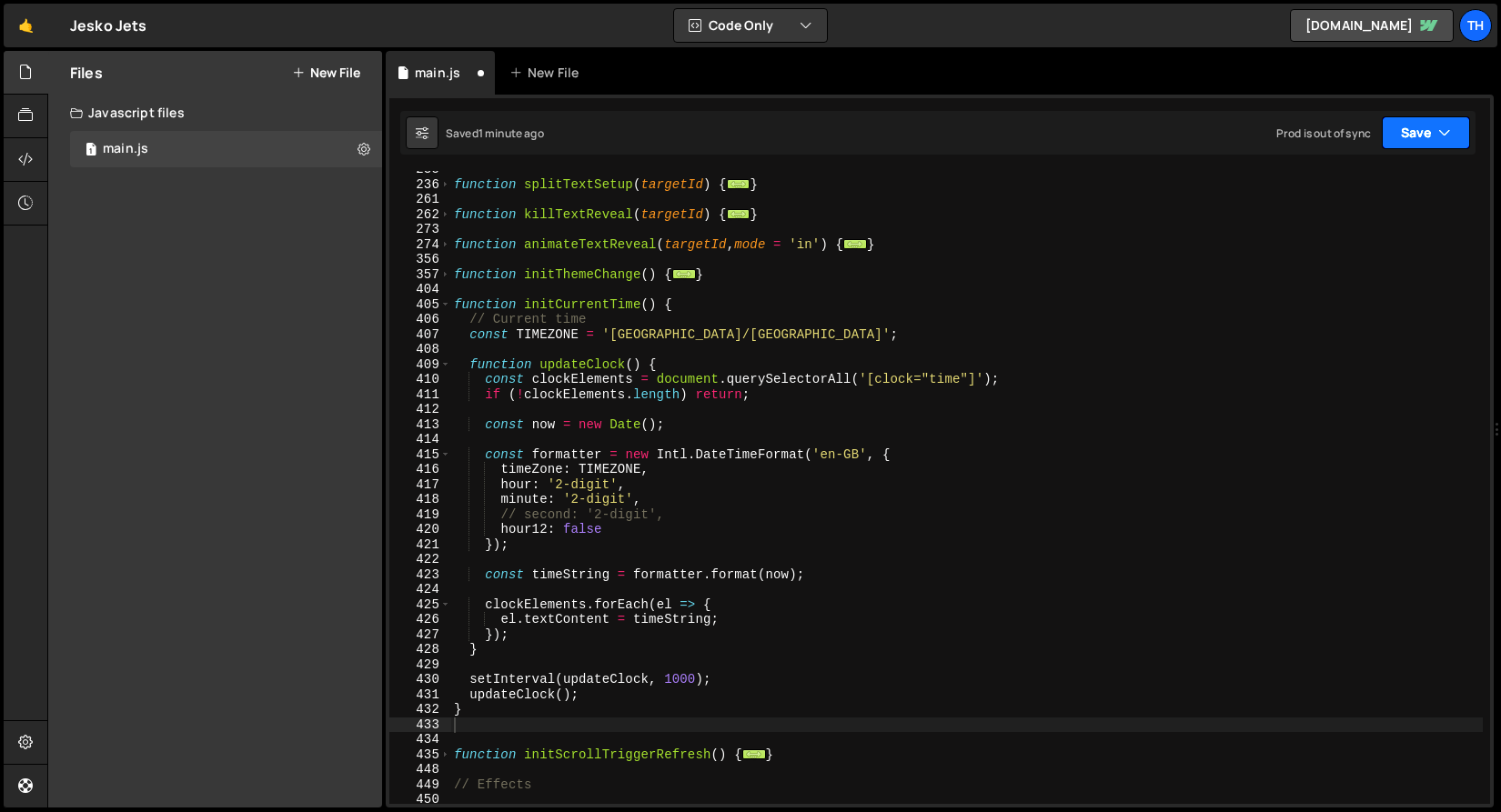
click at [1432, 123] on button "Save" at bounding box center [1426, 133] width 88 height 33
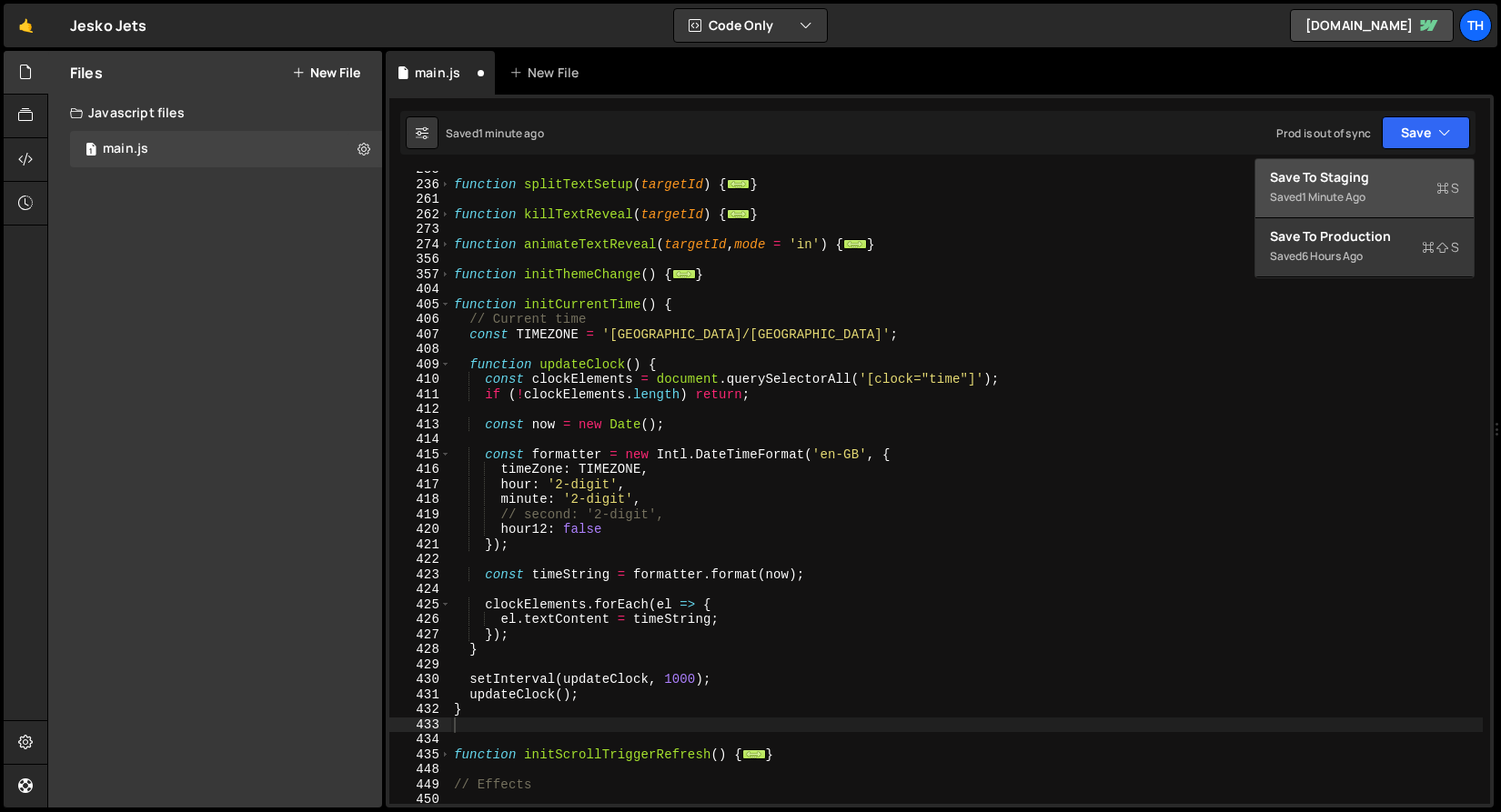
click at [1400, 182] on div "Save to Staging S" at bounding box center [1364, 177] width 189 height 18
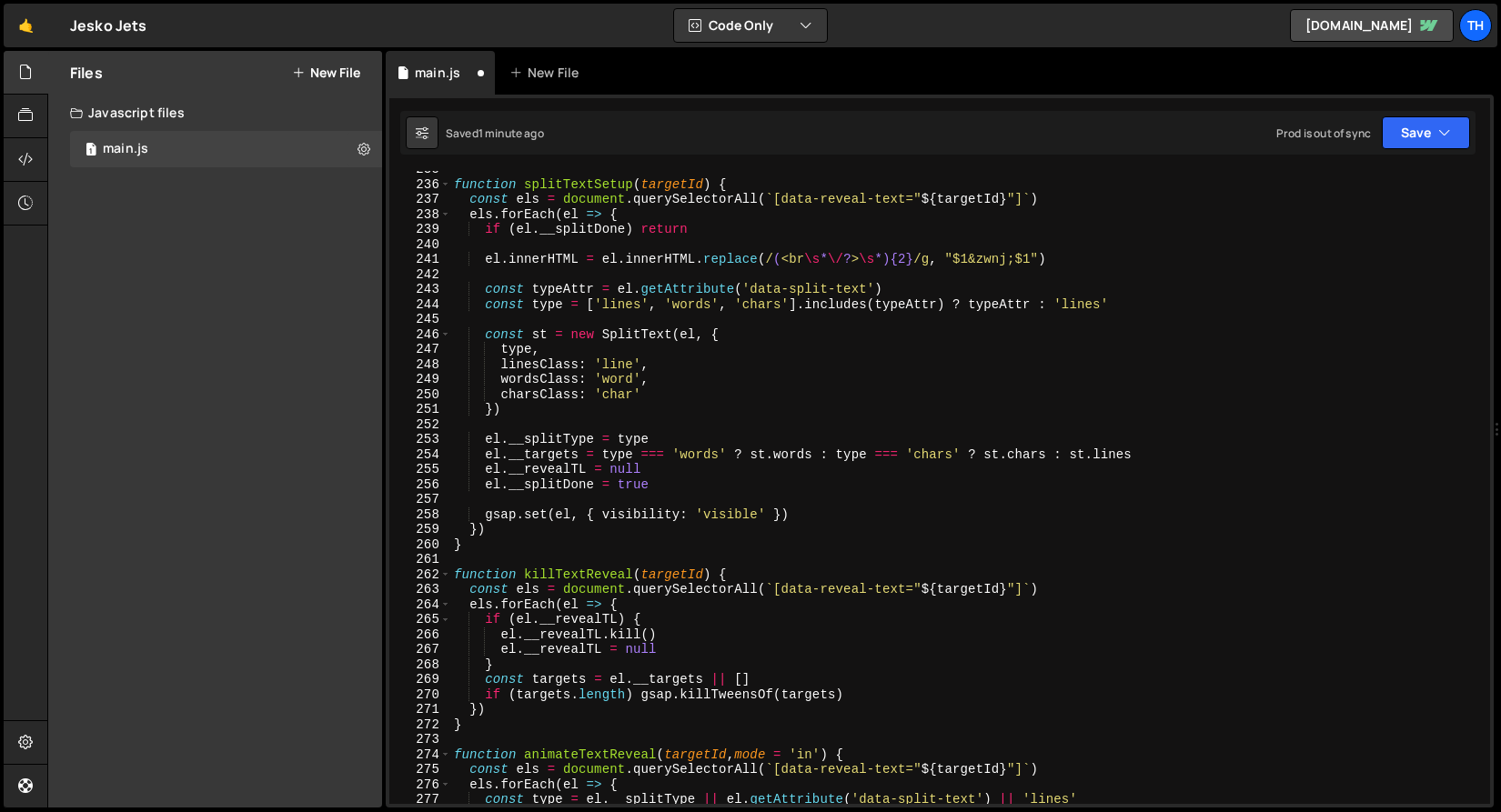
scroll to position [3520, 0]
